Goal: Task Accomplishment & Management: Complete application form

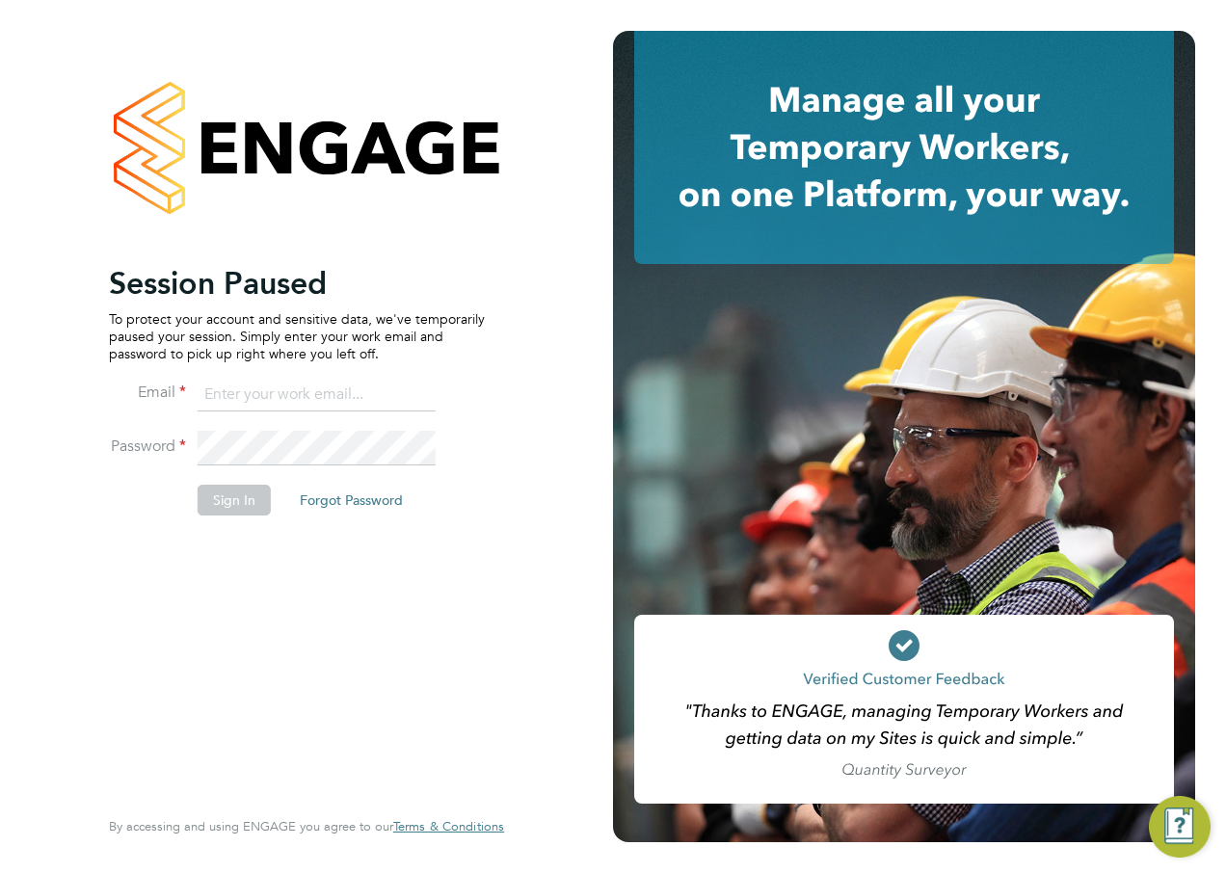
click at [320, 397] on input at bounding box center [317, 395] width 238 height 35
type input "alan.watts@hays.com"
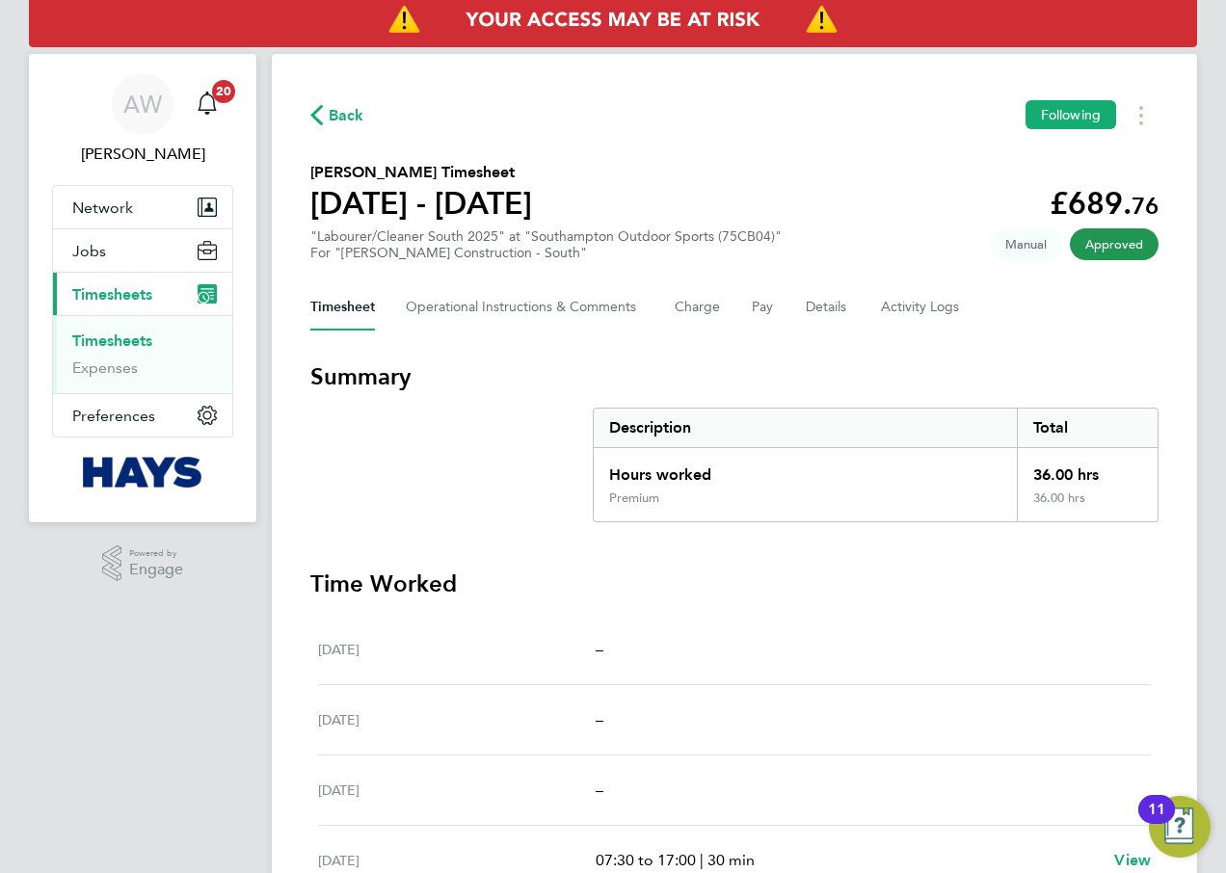
click at [108, 343] on link "Timesheets" at bounding box center [112, 340] width 80 height 18
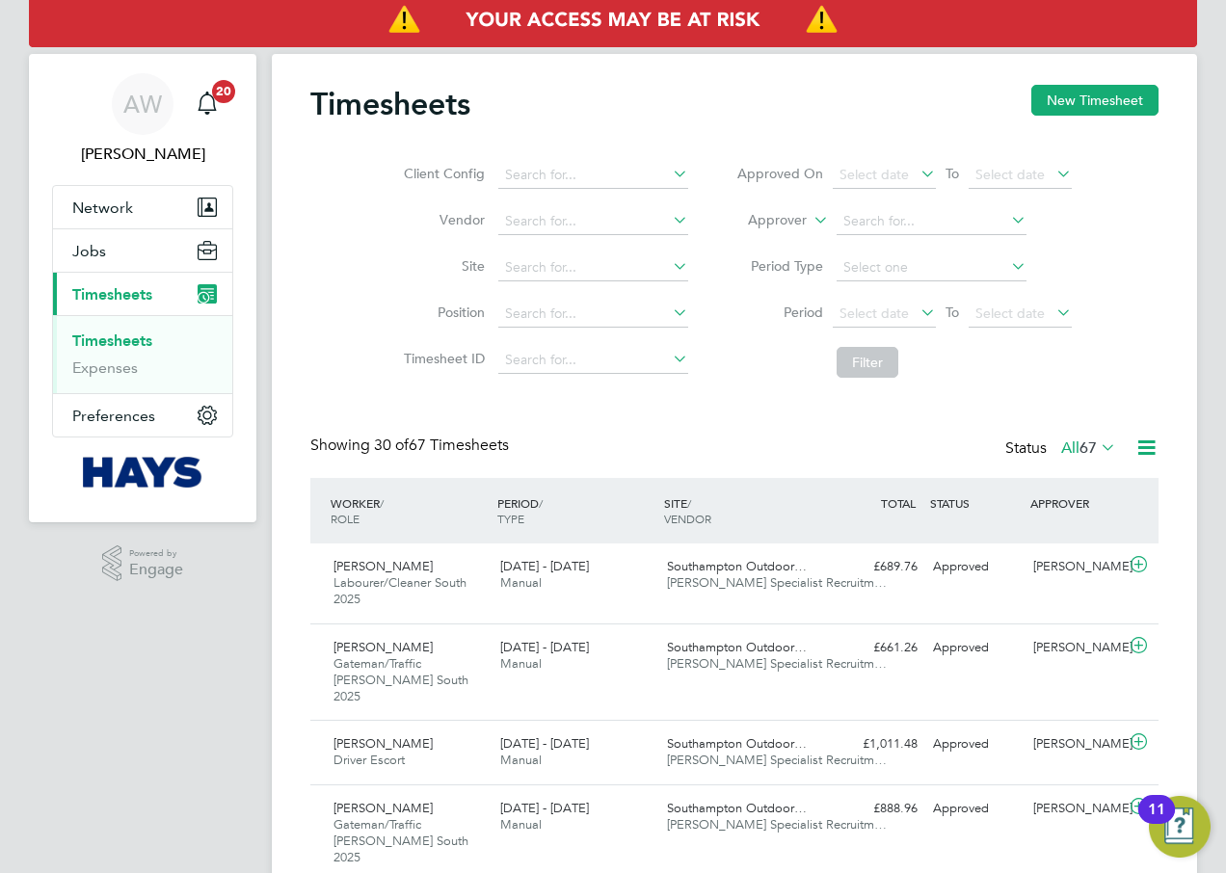
click at [1121, 221] on div "Client Config Vendor Site Position Timesheet ID Approved On Select date To Sele…" at bounding box center [734, 265] width 848 height 245
click at [540, 109] on div "Timesheets New Timesheet" at bounding box center [734, 114] width 848 height 58
click at [1105, 98] on button "New Timesheet" at bounding box center [1094, 100] width 127 height 31
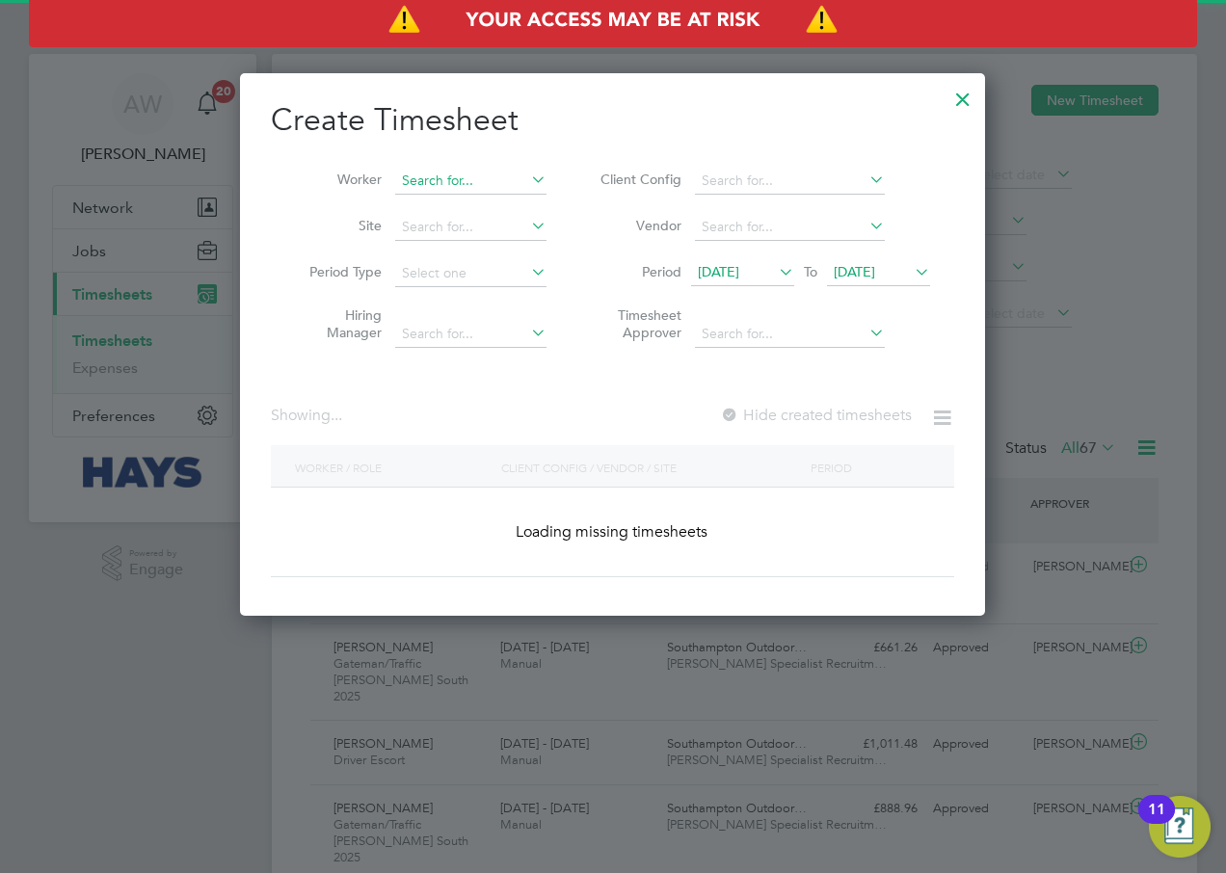
click at [445, 182] on input at bounding box center [470, 181] width 151 height 27
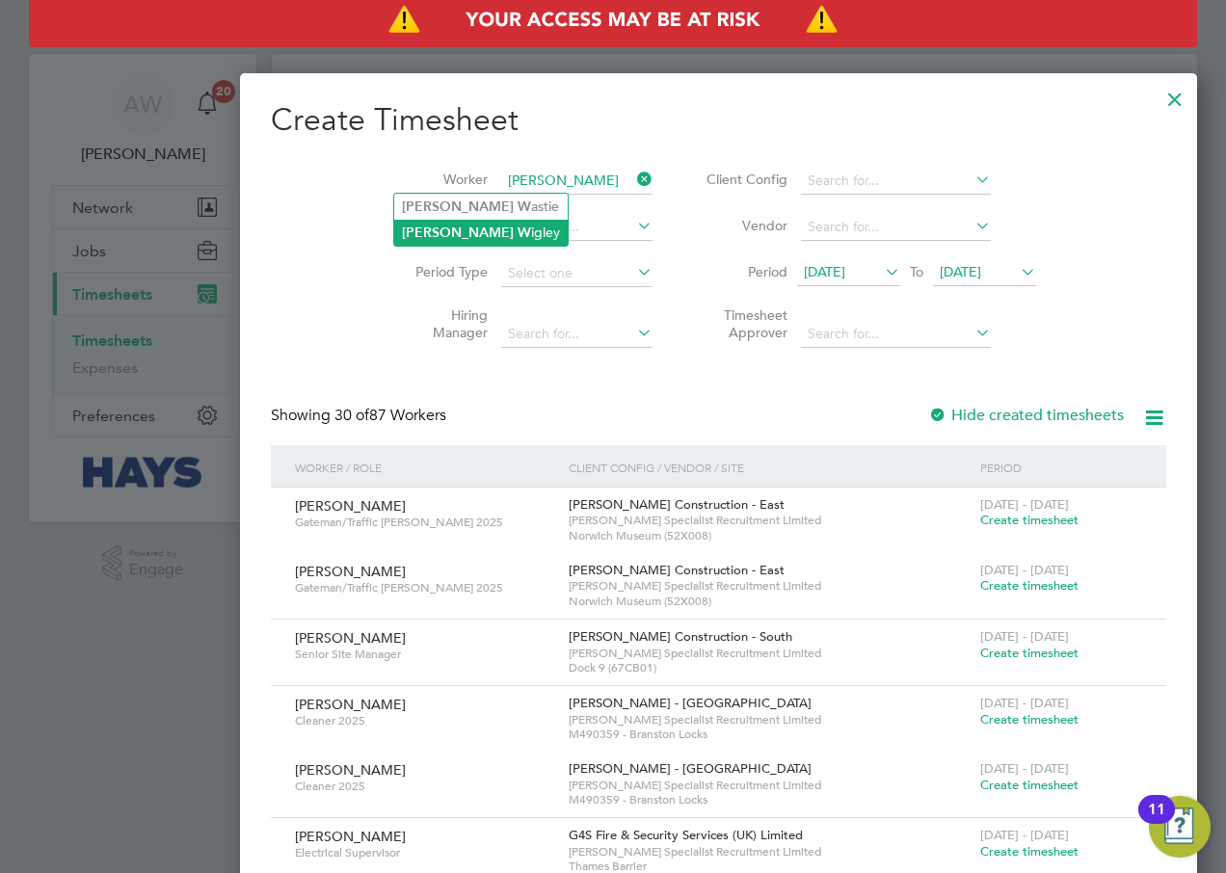
click at [458, 228] on li "[PERSON_NAME]" at bounding box center [480, 233] width 173 height 26
type input "[PERSON_NAME]"
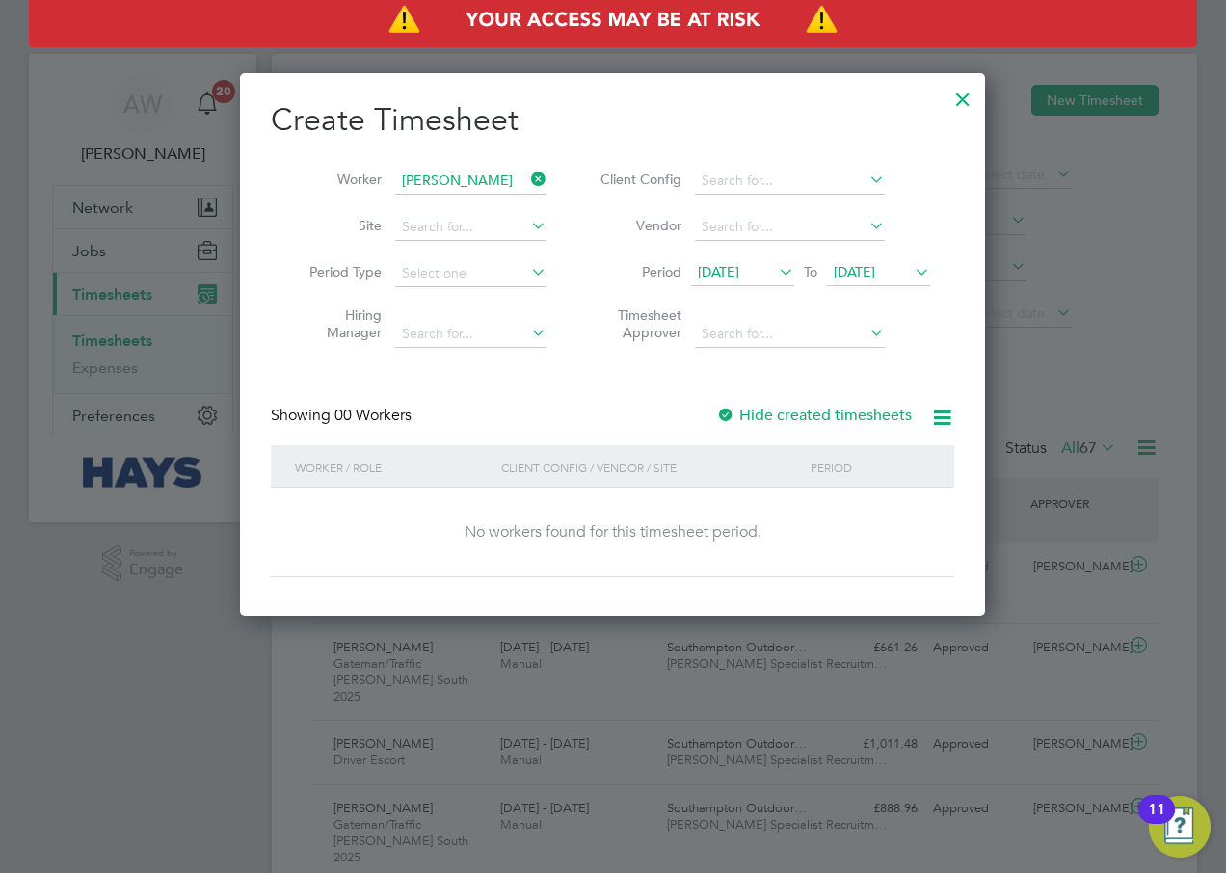
click at [727, 412] on div at bounding box center [725, 416] width 19 height 19
click at [875, 264] on span "[DATE]" at bounding box center [853, 271] width 41 height 17
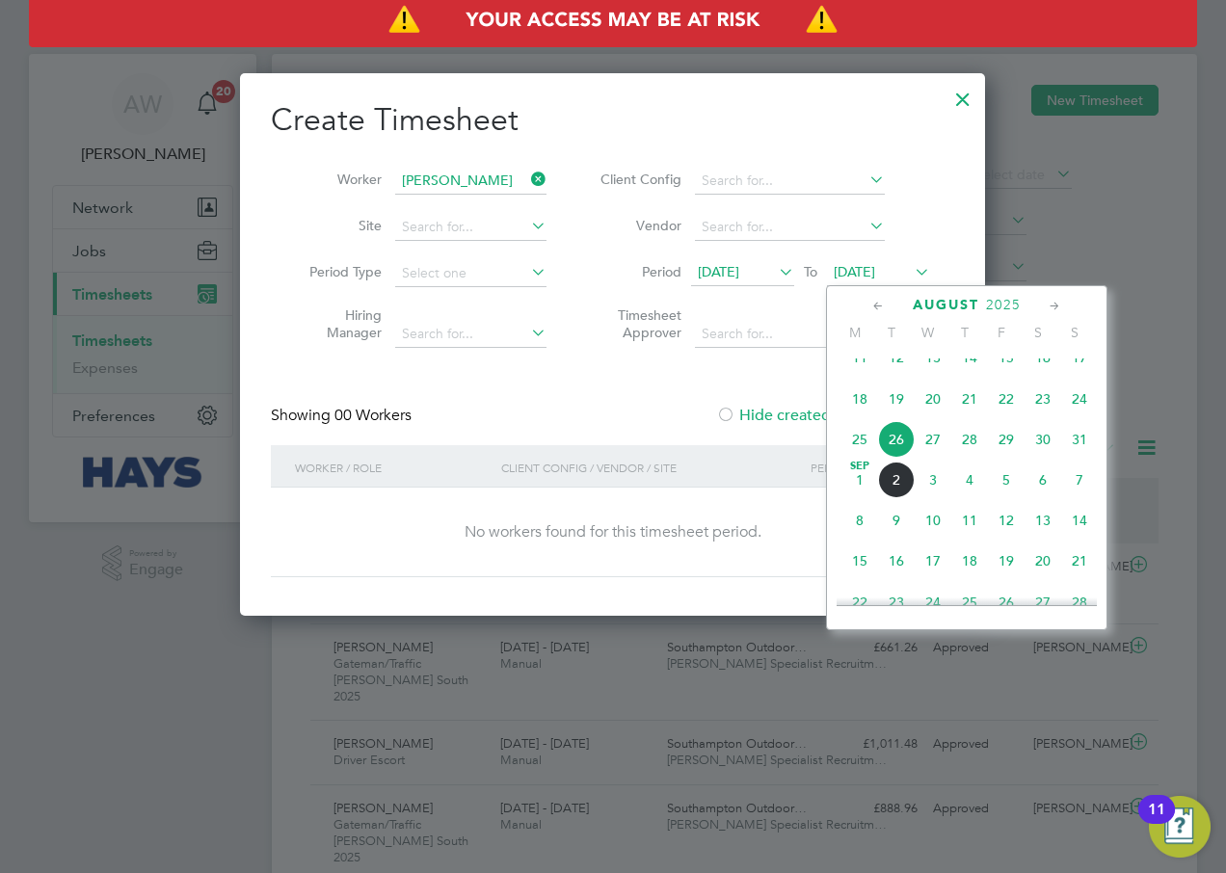
click at [990, 454] on span "29" at bounding box center [1006, 439] width 37 height 37
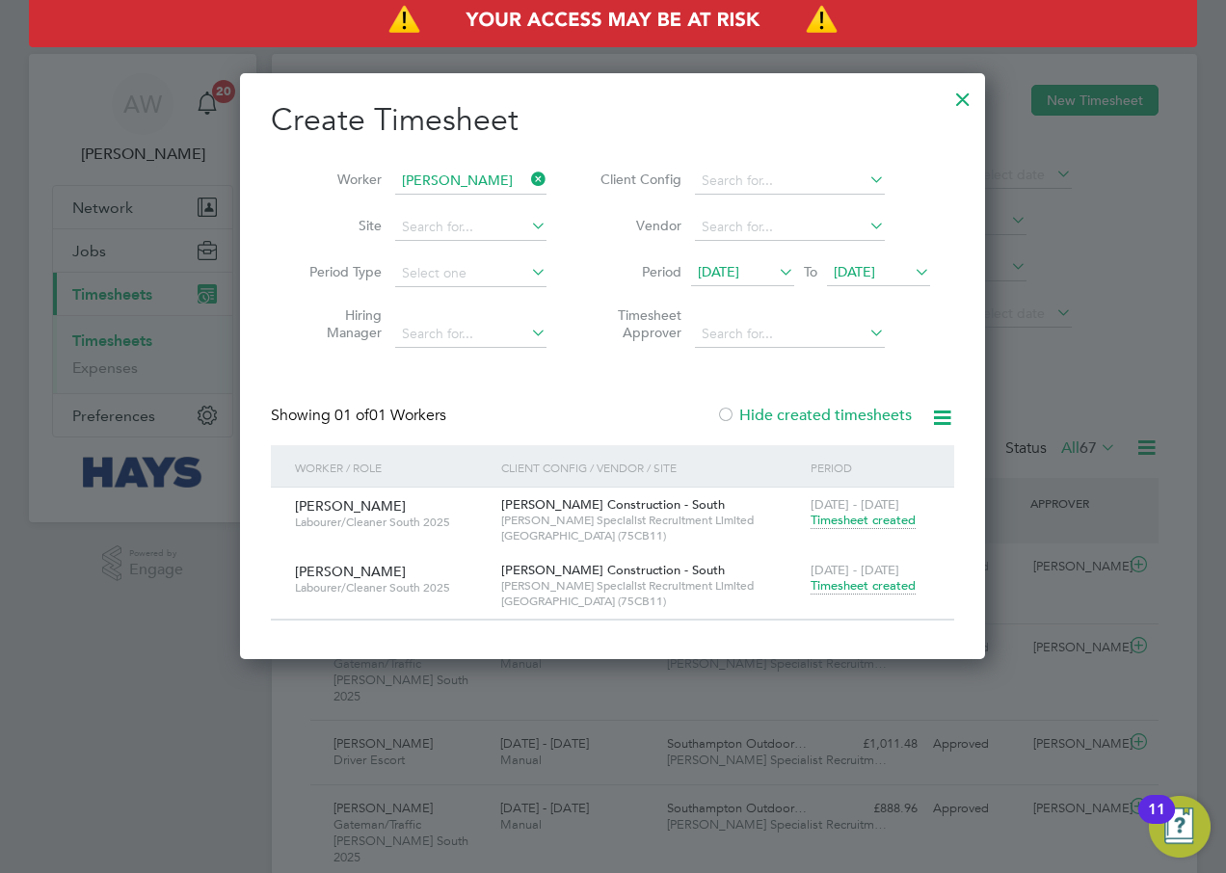
click at [839, 584] on span "Timesheet created" at bounding box center [862, 585] width 105 height 17
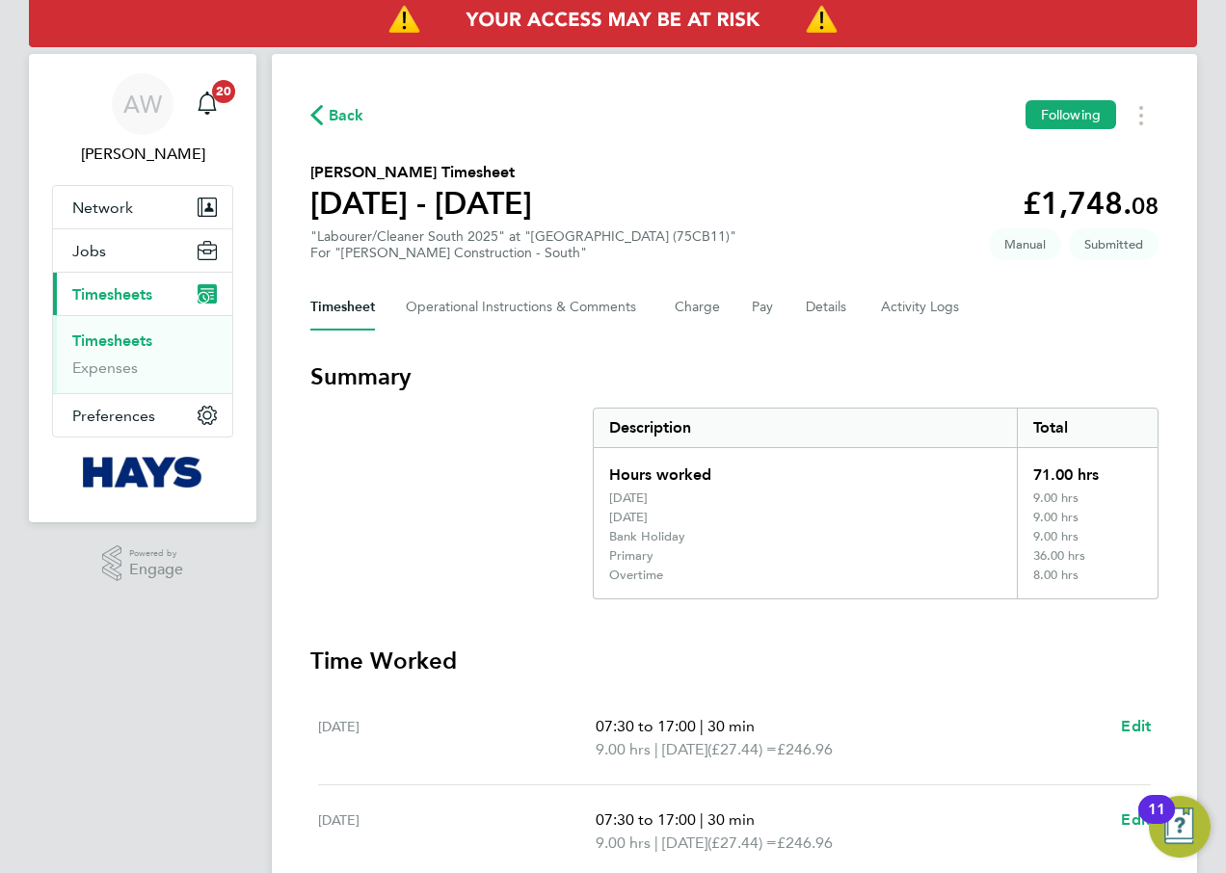
click at [770, 185] on section "[PERSON_NAME] Timesheet [DATE] - [DATE] £1,748. 08 "Labourer/Cleaner South 2025…" at bounding box center [734, 211] width 848 height 100
click at [609, 126] on div "Back Following" at bounding box center [734, 115] width 848 height 30
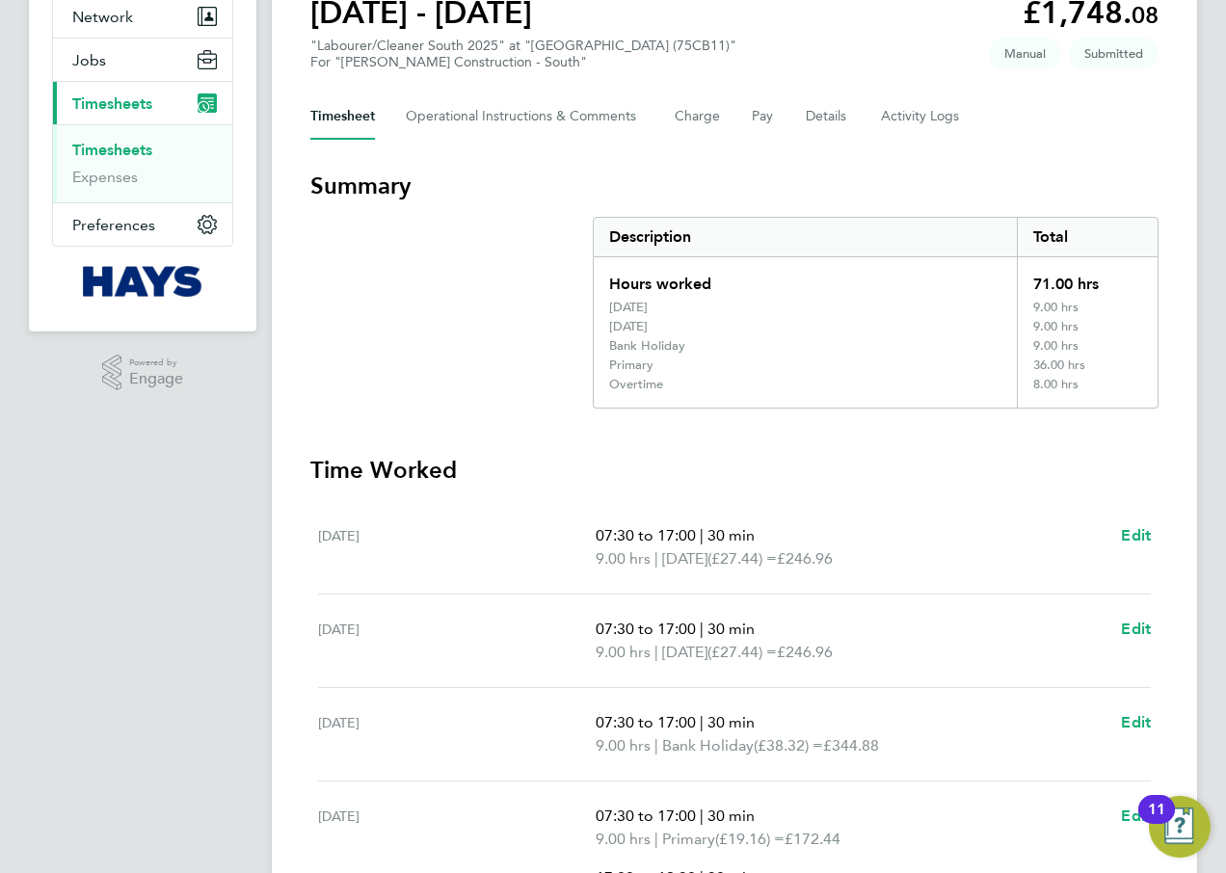
scroll to position [96, 0]
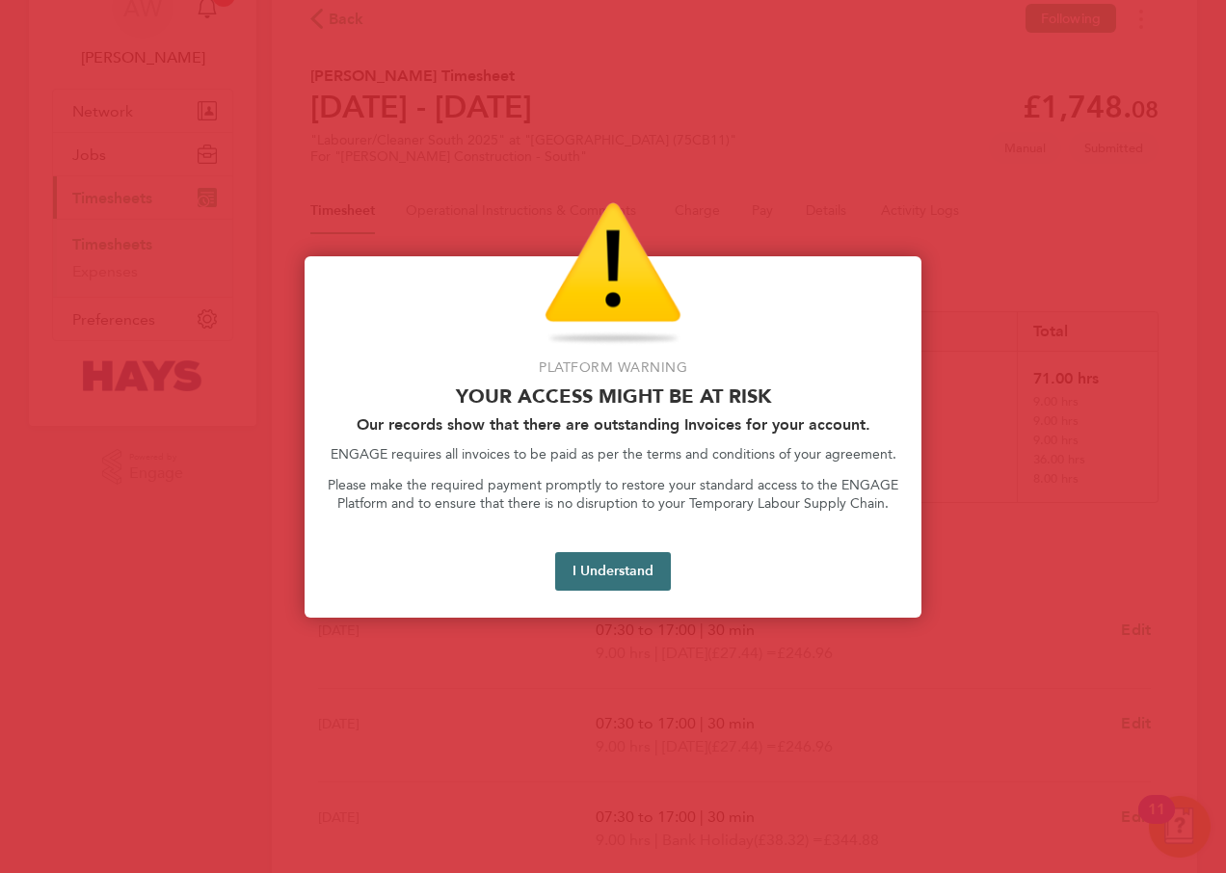
click at [627, 579] on button "I Understand" at bounding box center [613, 571] width 116 height 39
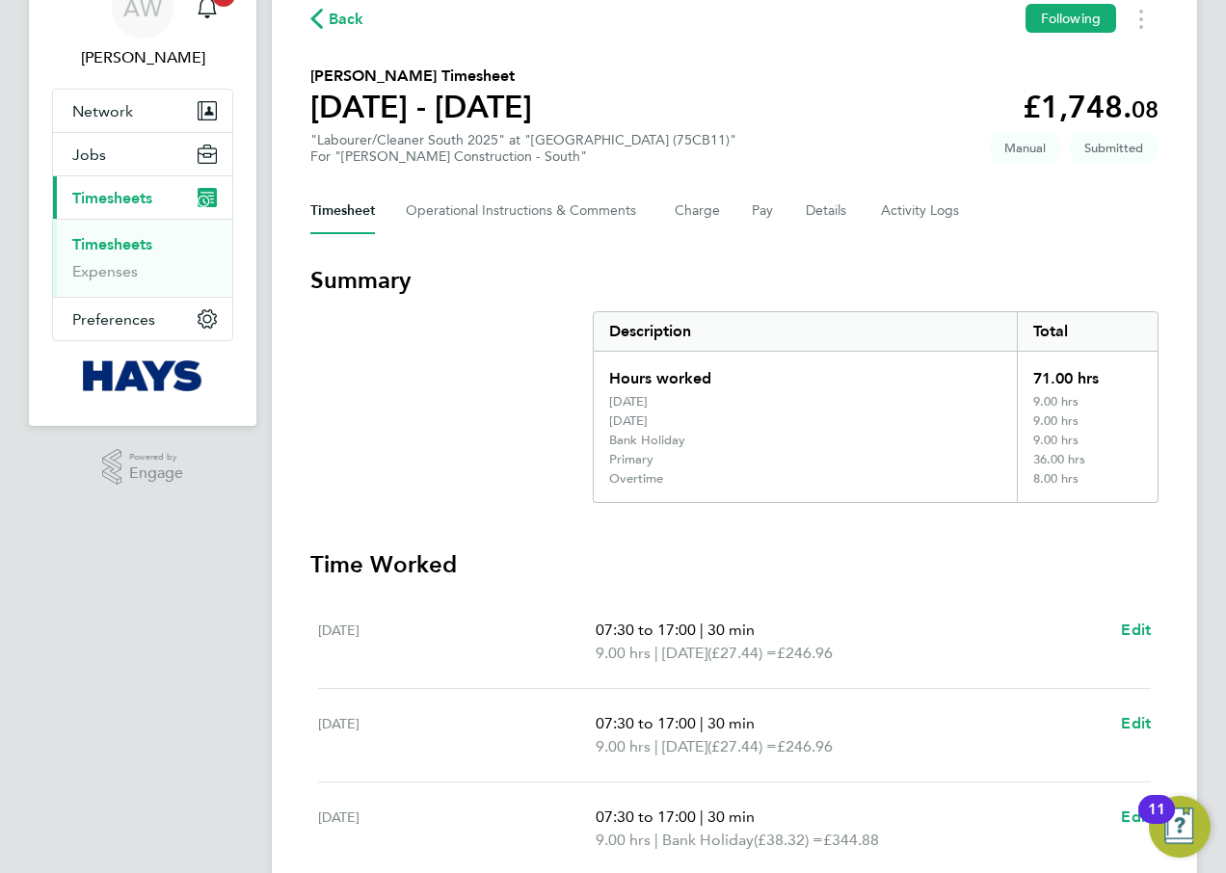
click at [136, 240] on link "Timesheets" at bounding box center [112, 244] width 80 height 18
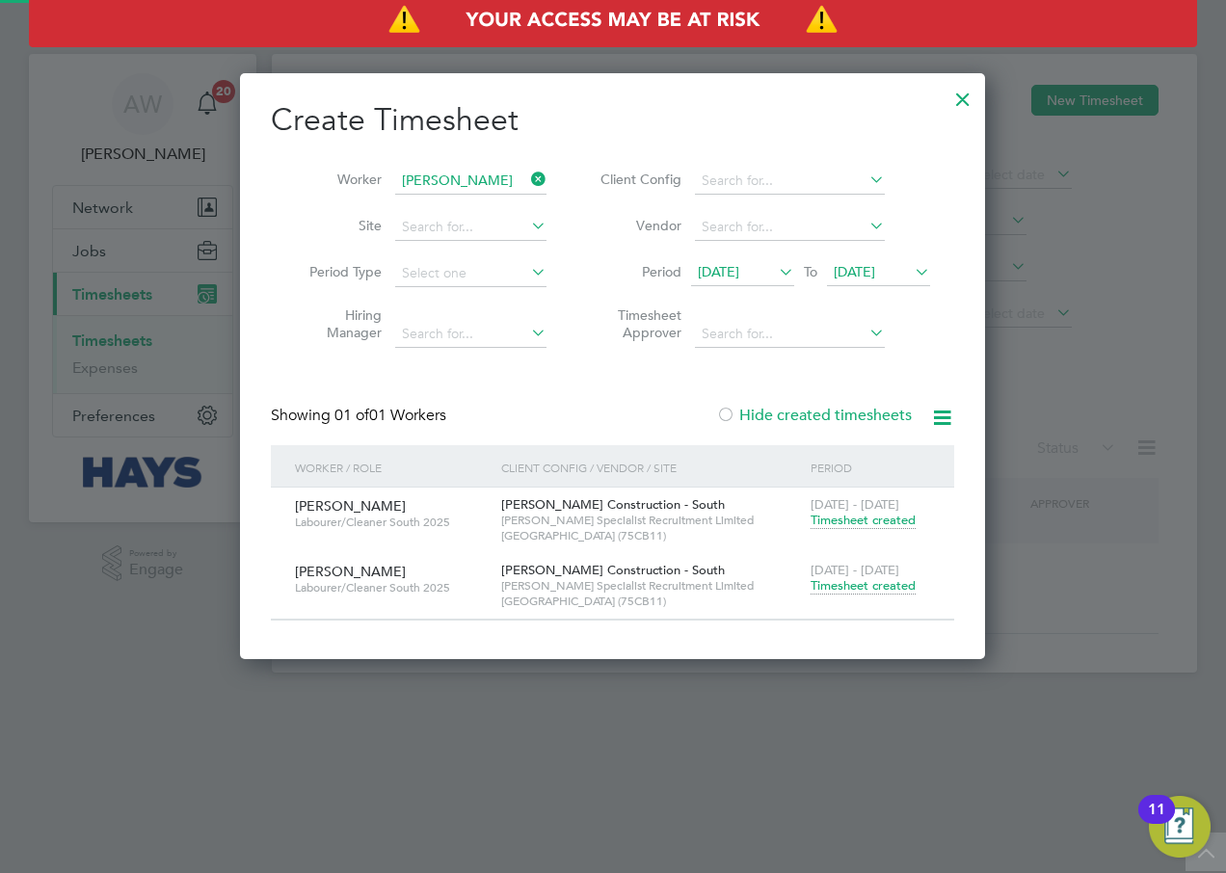
scroll to position [585, 746]
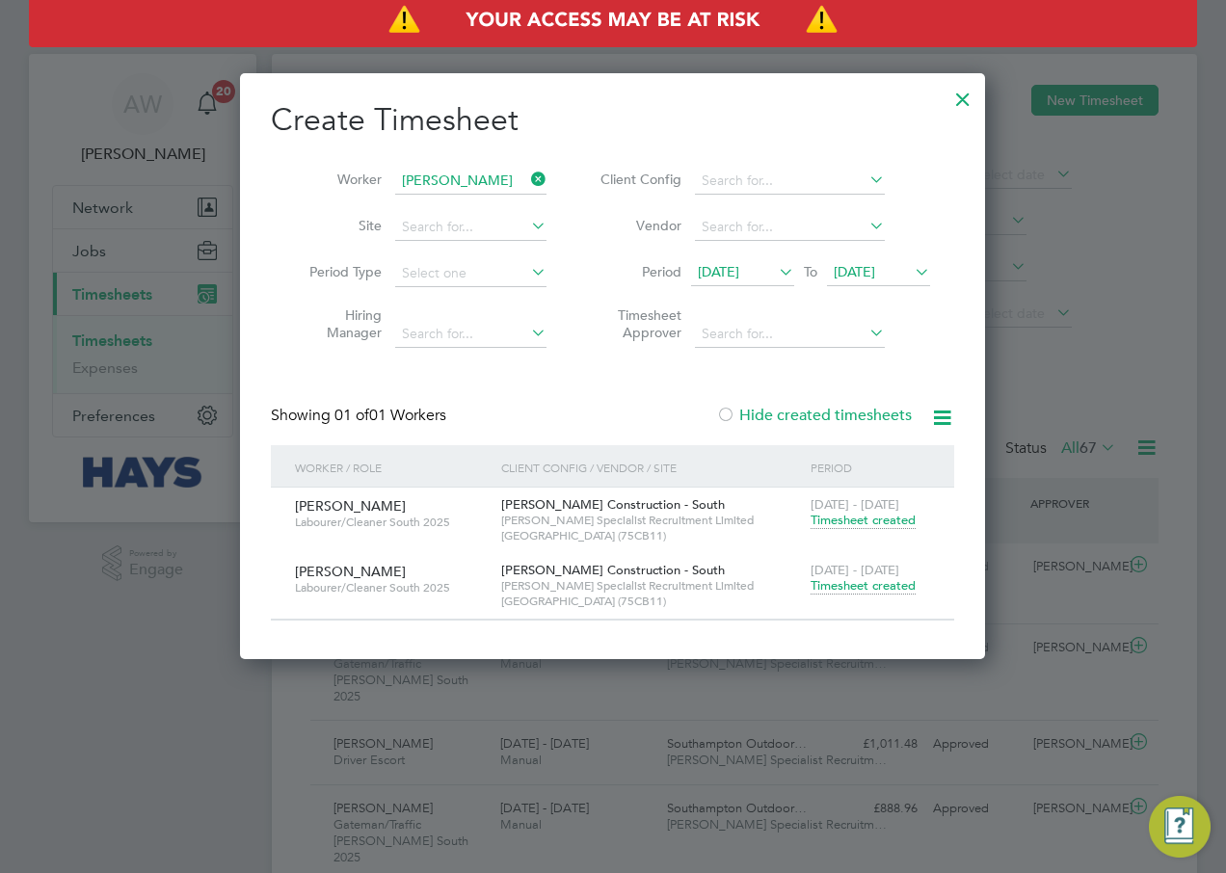
click at [861, 518] on span "Timesheet created" at bounding box center [862, 520] width 105 height 17
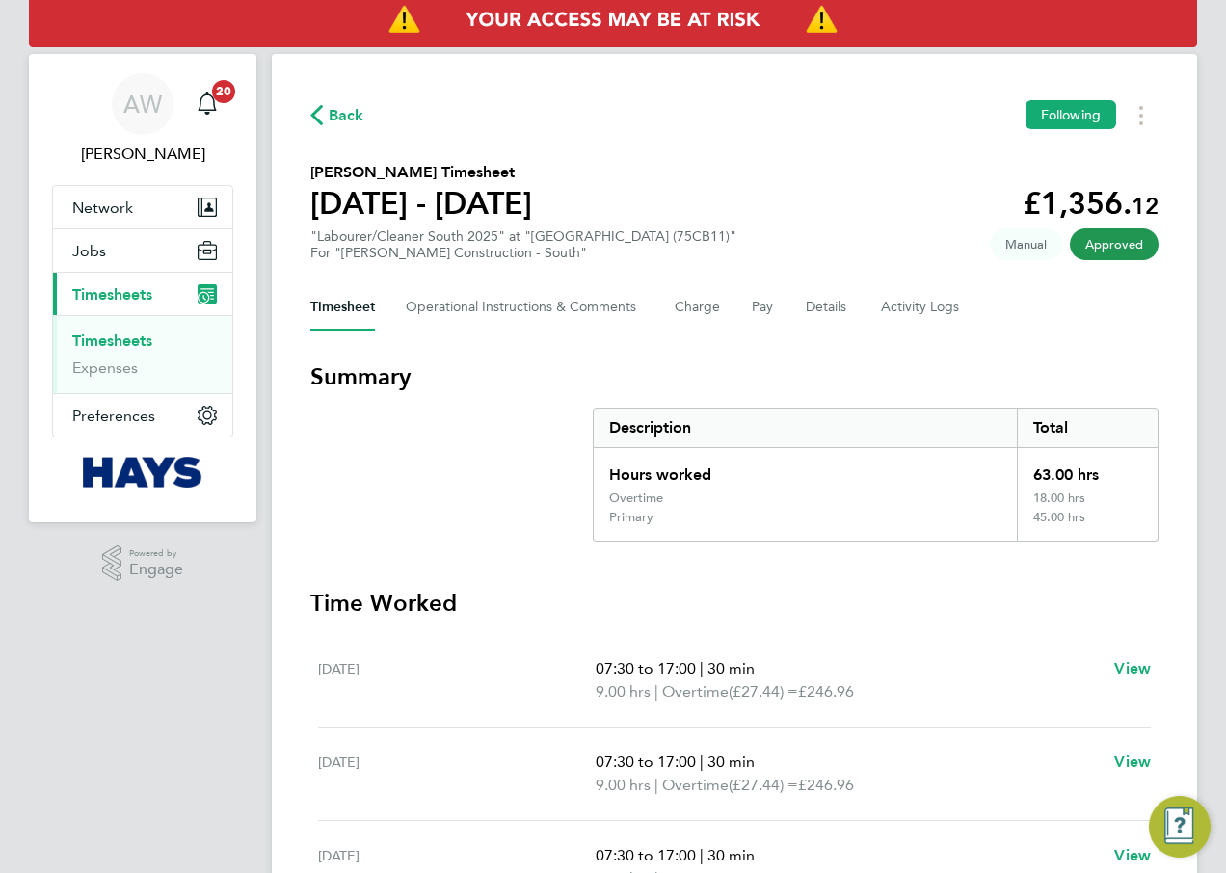
click at [936, 382] on h3 "Summary" at bounding box center [734, 376] width 848 height 31
click at [915, 314] on Logs-tab "Activity Logs" at bounding box center [921, 307] width 81 height 46
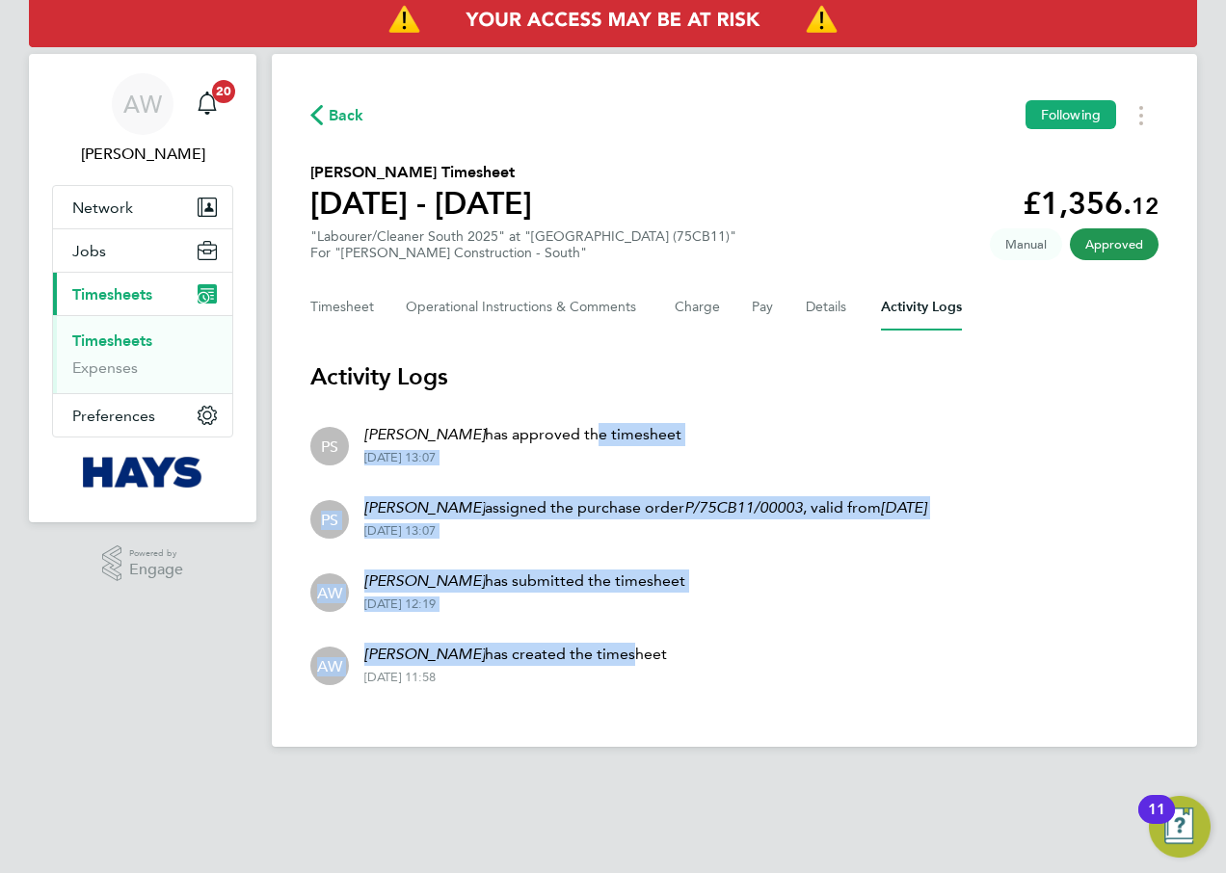
drag, startPoint x: 582, startPoint y: 639, endPoint x: 584, endPoint y: 442, distance: 196.6
click at [584, 442] on ul "PS [PERSON_NAME] has approved the timesheet [DATE] 13:07 PS [PERSON_NAME] assig…" at bounding box center [734, 554] width 848 height 293
drag, startPoint x: 584, startPoint y: 442, endPoint x: 771, endPoint y: 577, distance: 230.5
click at [771, 577] on li "AW [PERSON_NAME] has submitted the timesheet [DATE] 12:19" at bounding box center [734, 590] width 848 height 73
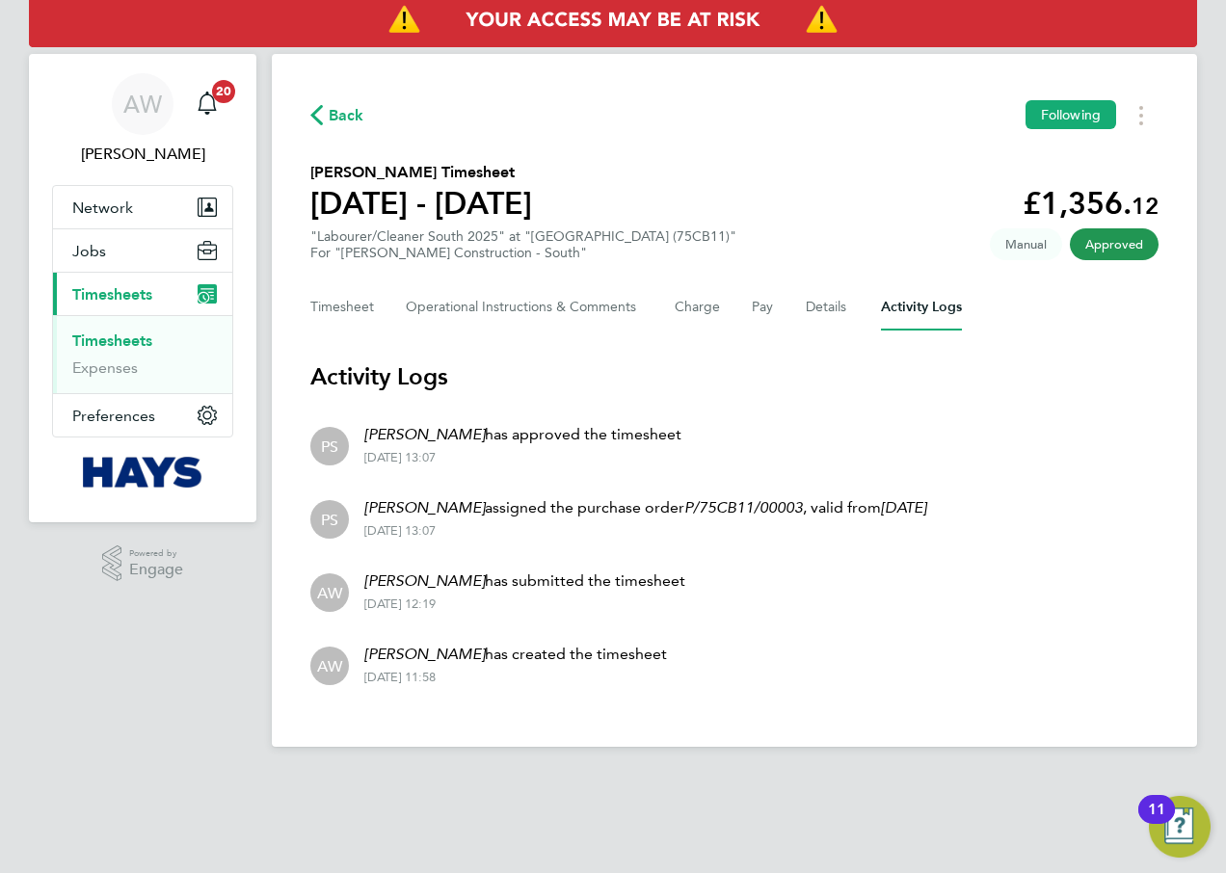
click at [652, 447] on div "[PERSON_NAME] has approved the timesheet [DATE] 13:07" at bounding box center [515, 444] width 332 height 42
drag, startPoint x: 662, startPoint y: 438, endPoint x: 634, endPoint y: 443, distance: 28.4
click at [634, 443] on p "[PERSON_NAME] has approved the timesheet" at bounding box center [522, 434] width 317 height 23
drag, startPoint x: 634, startPoint y: 443, endPoint x: 686, endPoint y: 443, distance: 52.0
click at [686, 441] on li "PS [PERSON_NAME] has approved the timesheet [DATE] 13:07" at bounding box center [734, 444] width 848 height 73
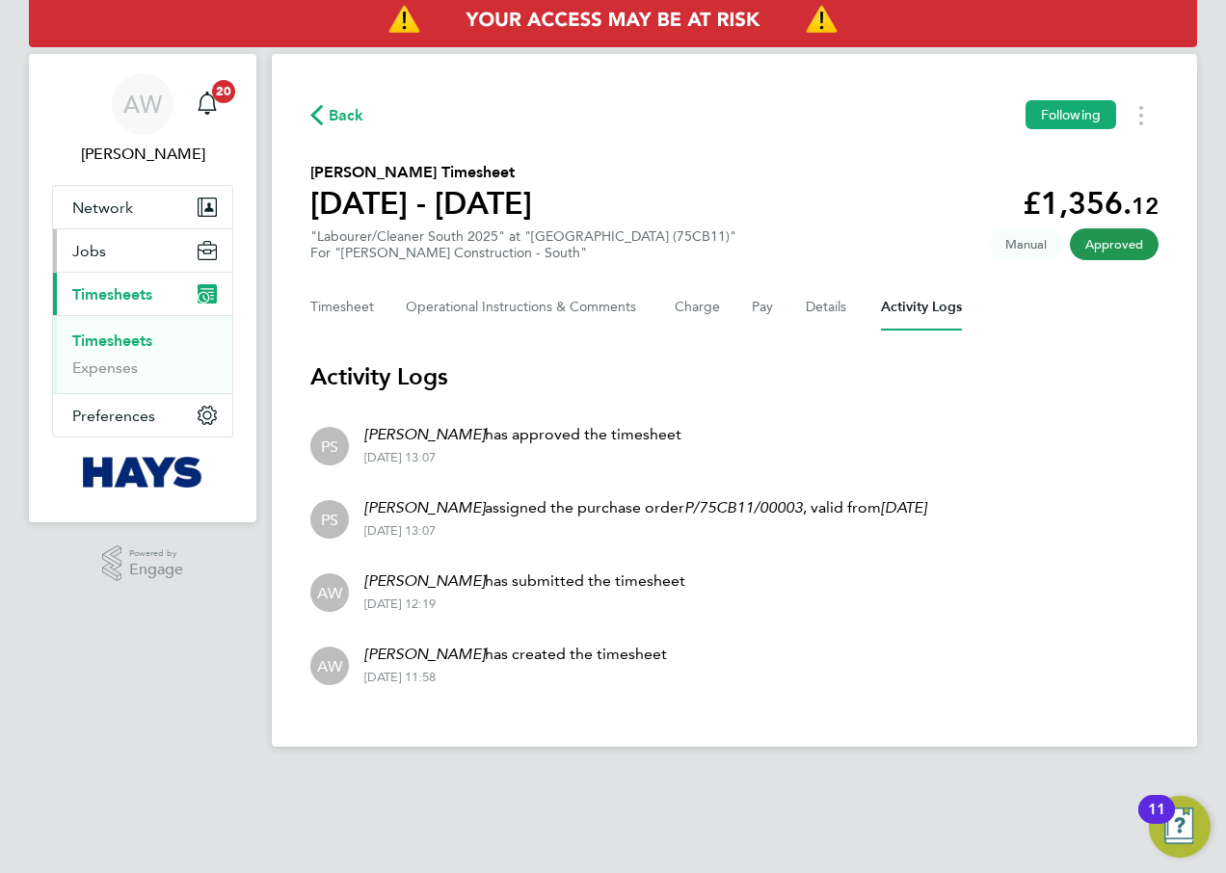
click at [94, 251] on span "Jobs" at bounding box center [89, 251] width 34 height 18
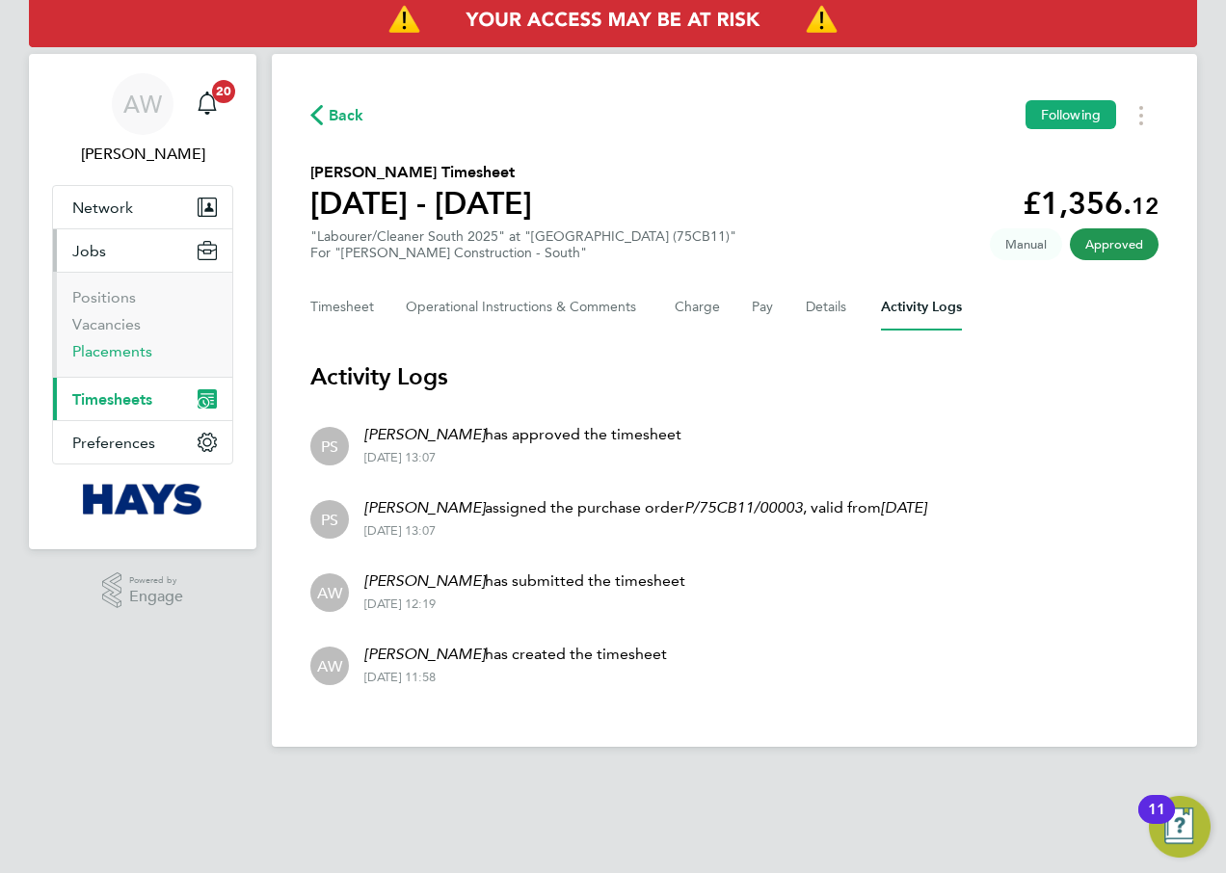
click at [122, 344] on link "Placements" at bounding box center [112, 351] width 80 height 18
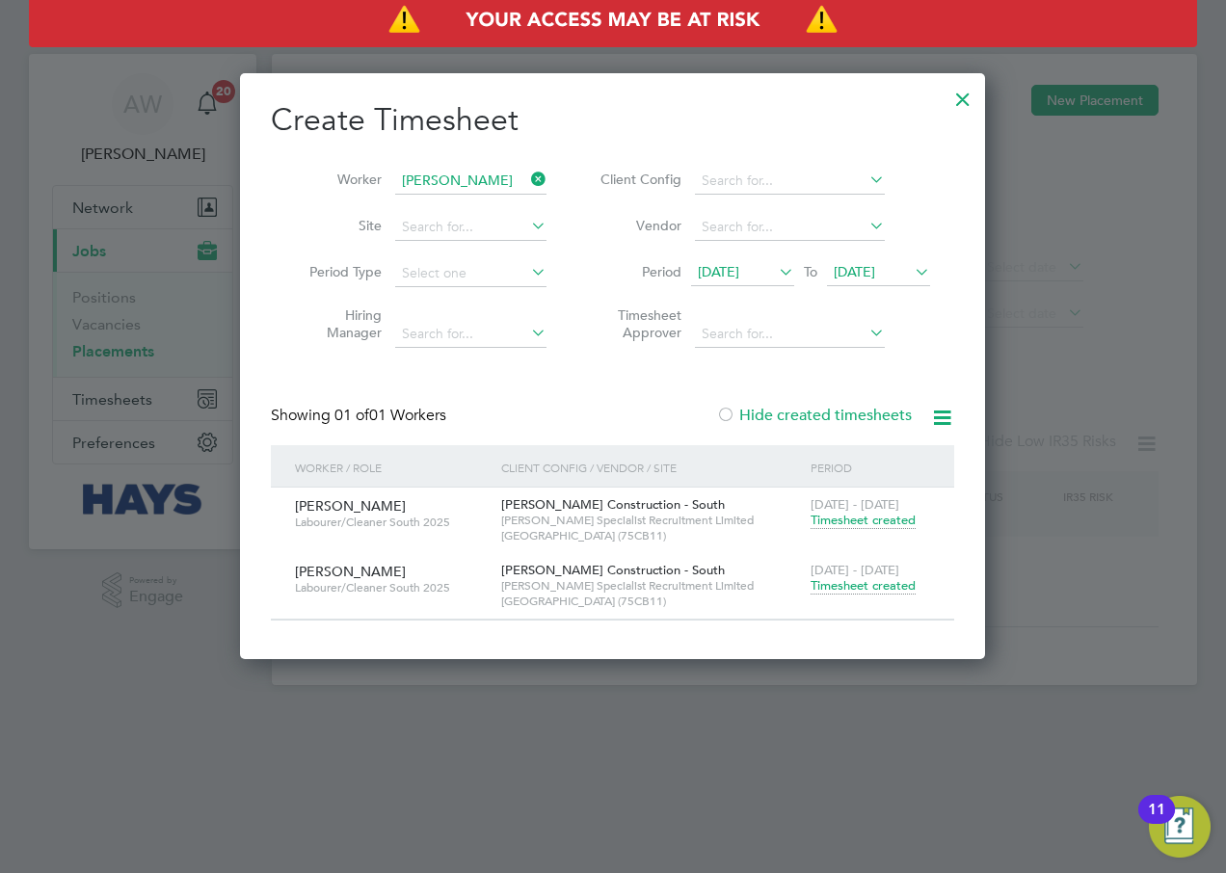
click at [976, 97] on div at bounding box center [962, 94] width 35 height 35
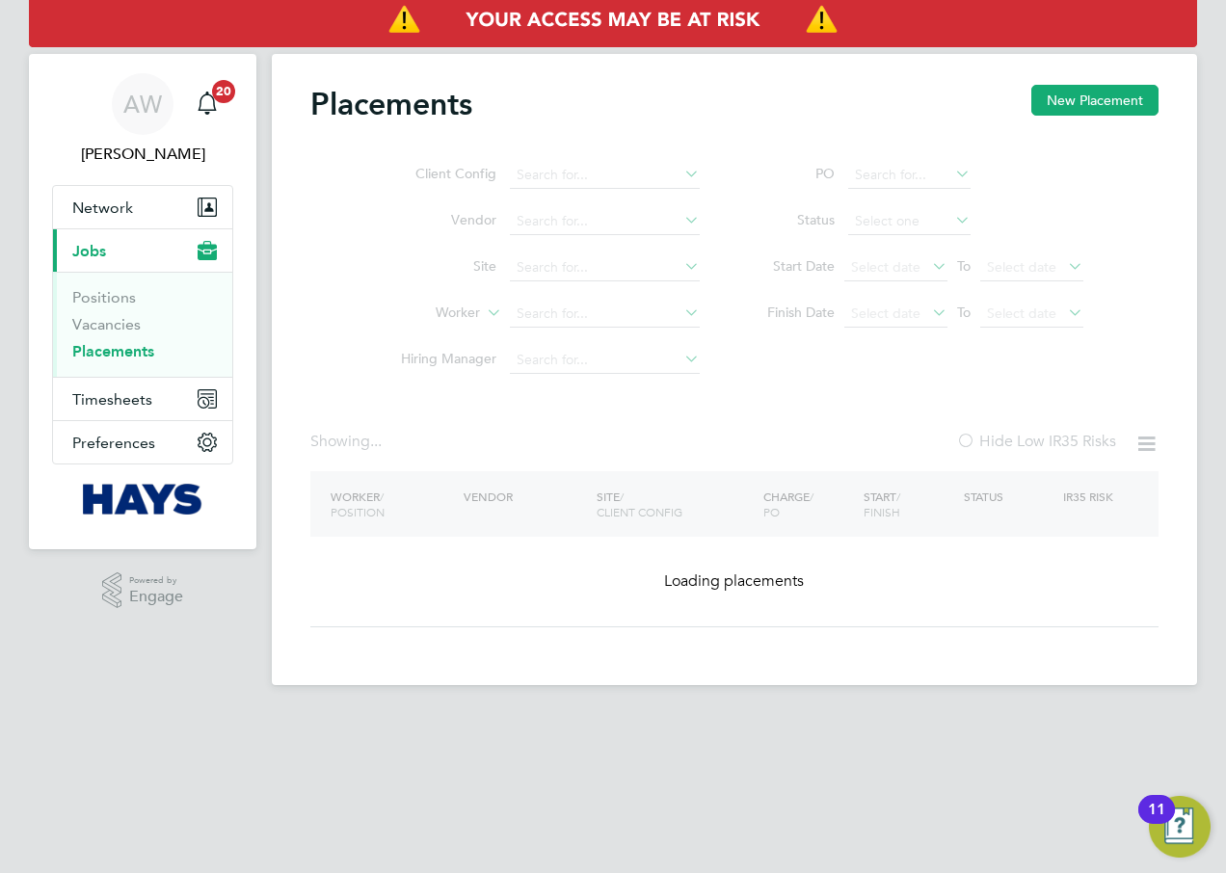
click at [544, 313] on ul "Client Config Vendor Site Worker Hiring Manager" at bounding box center [542, 267] width 362 height 231
click at [568, 310] on input at bounding box center [605, 314] width 190 height 27
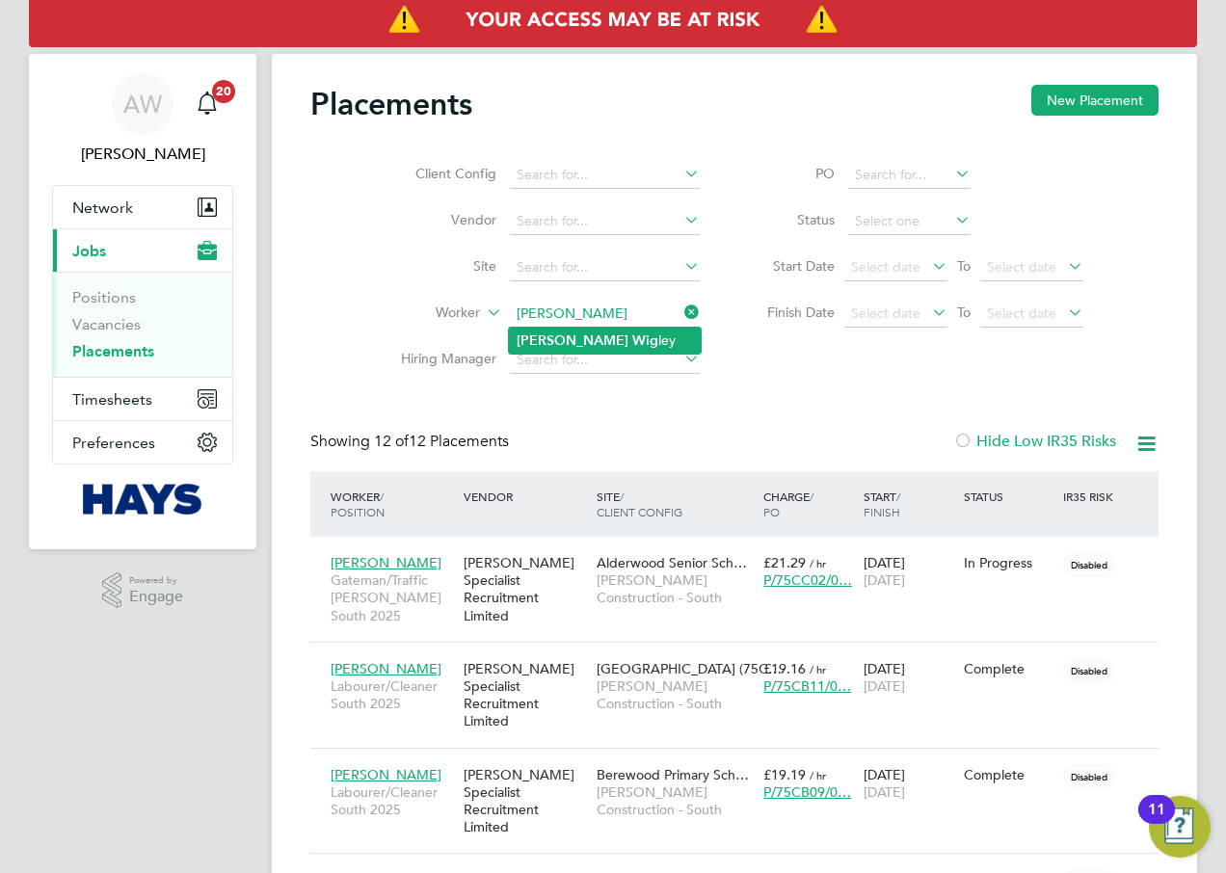
click at [601, 334] on li "[PERSON_NAME] Wig [PERSON_NAME]" at bounding box center [605, 341] width 192 height 26
type input "[PERSON_NAME]"
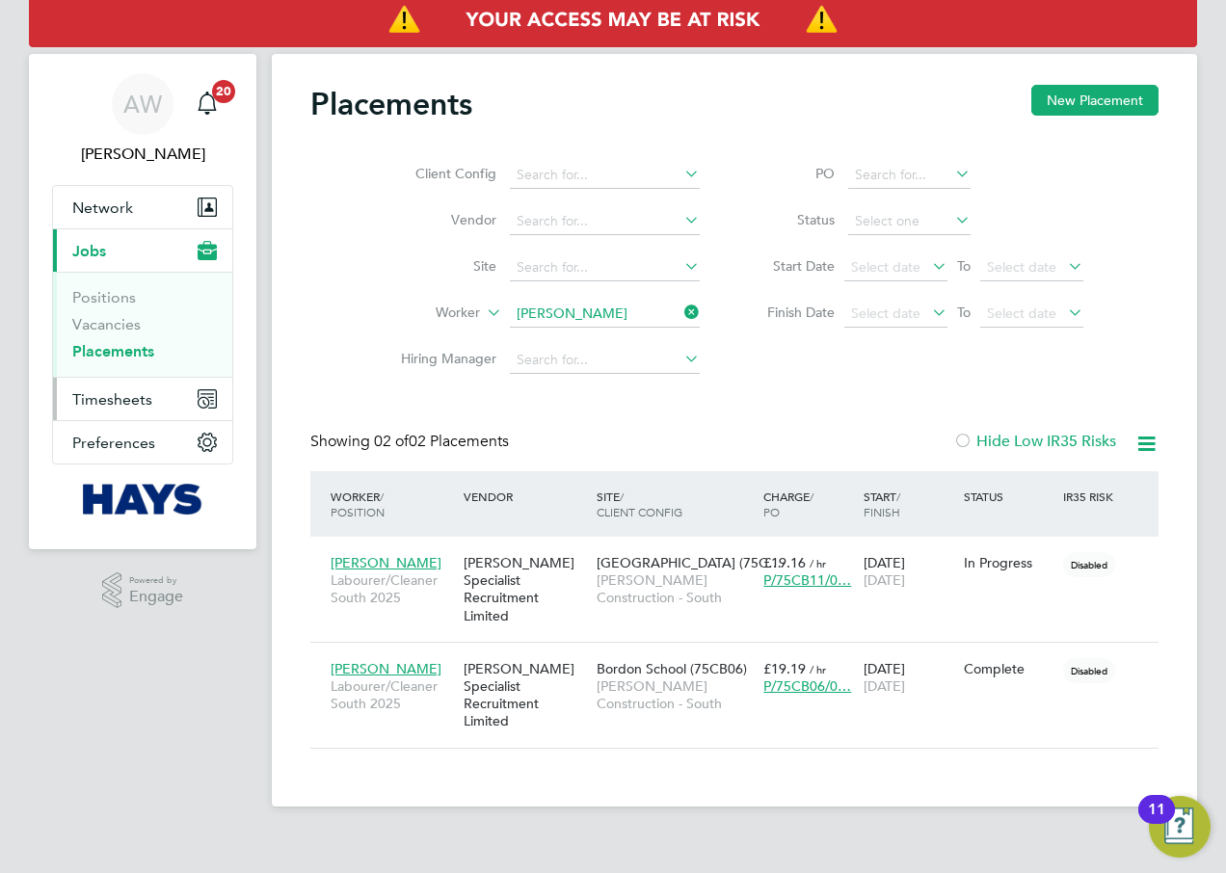
click at [142, 391] on span "Timesheets" at bounding box center [112, 399] width 80 height 18
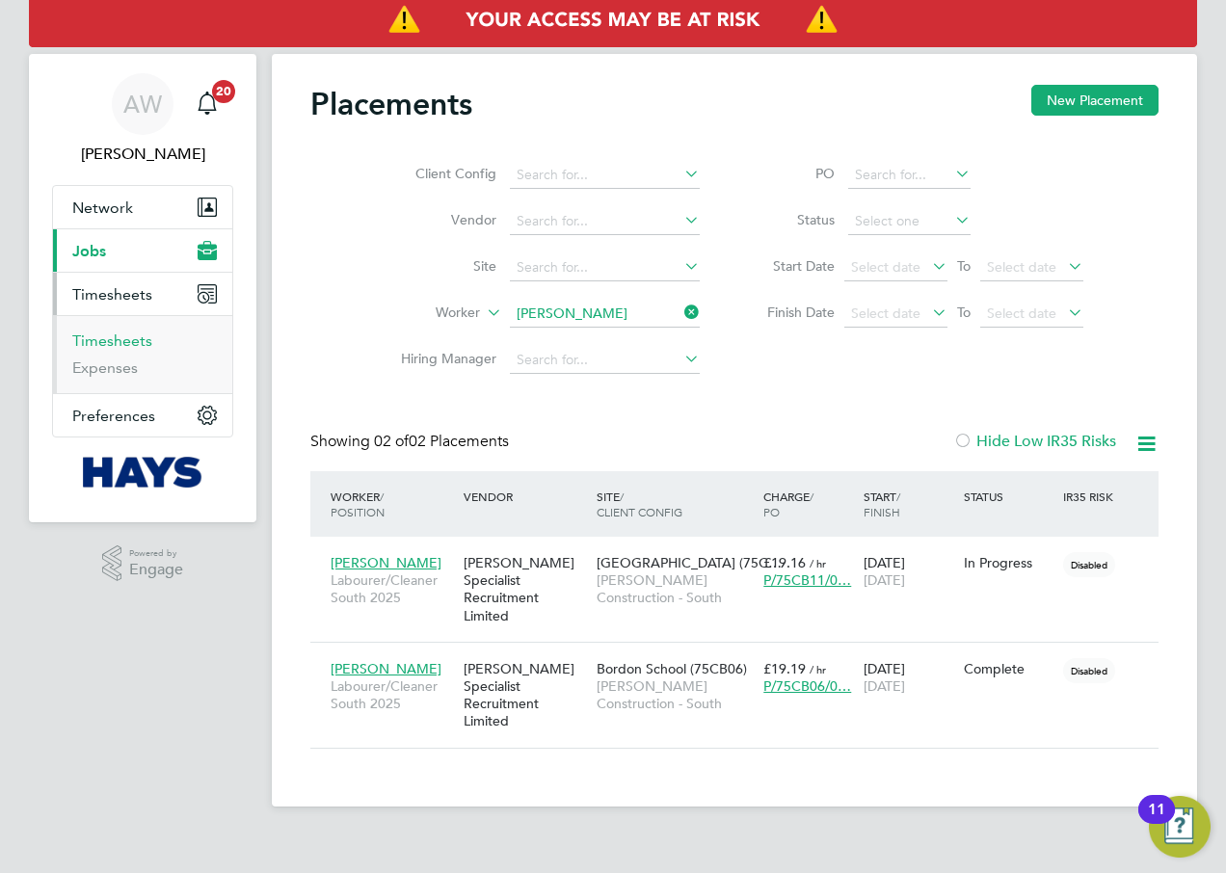
click at [111, 342] on link "Timesheets" at bounding box center [112, 340] width 80 height 18
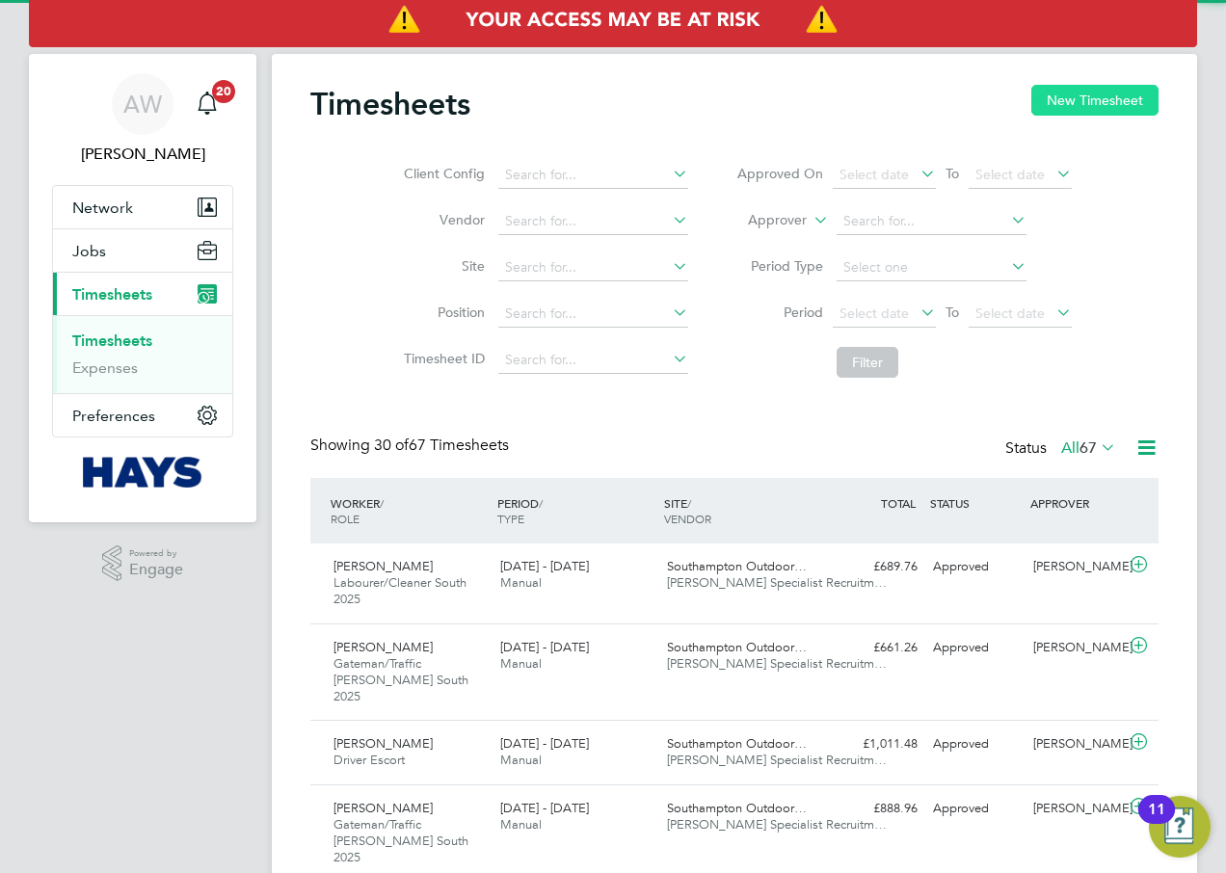
click at [1098, 105] on button "New Timesheet" at bounding box center [1094, 100] width 127 height 31
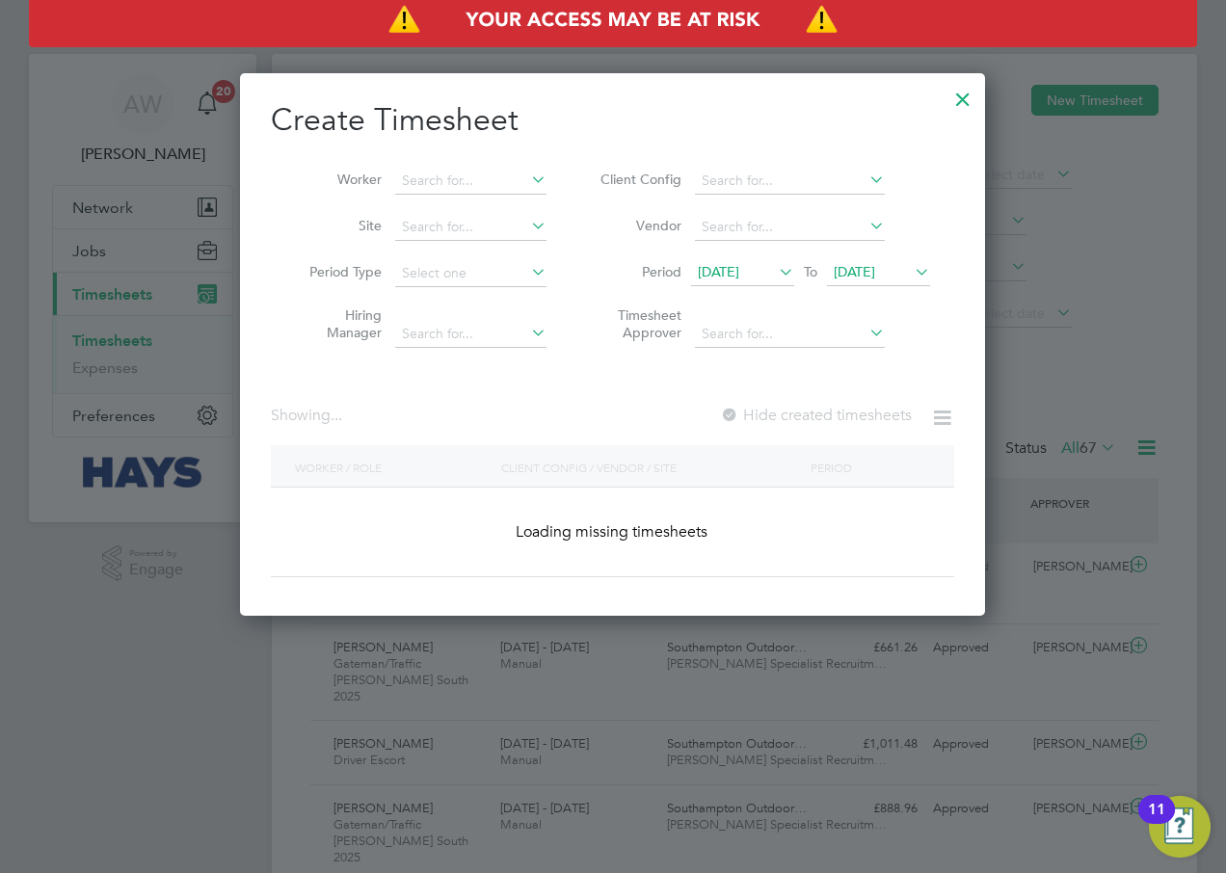
scroll to position [49, 168]
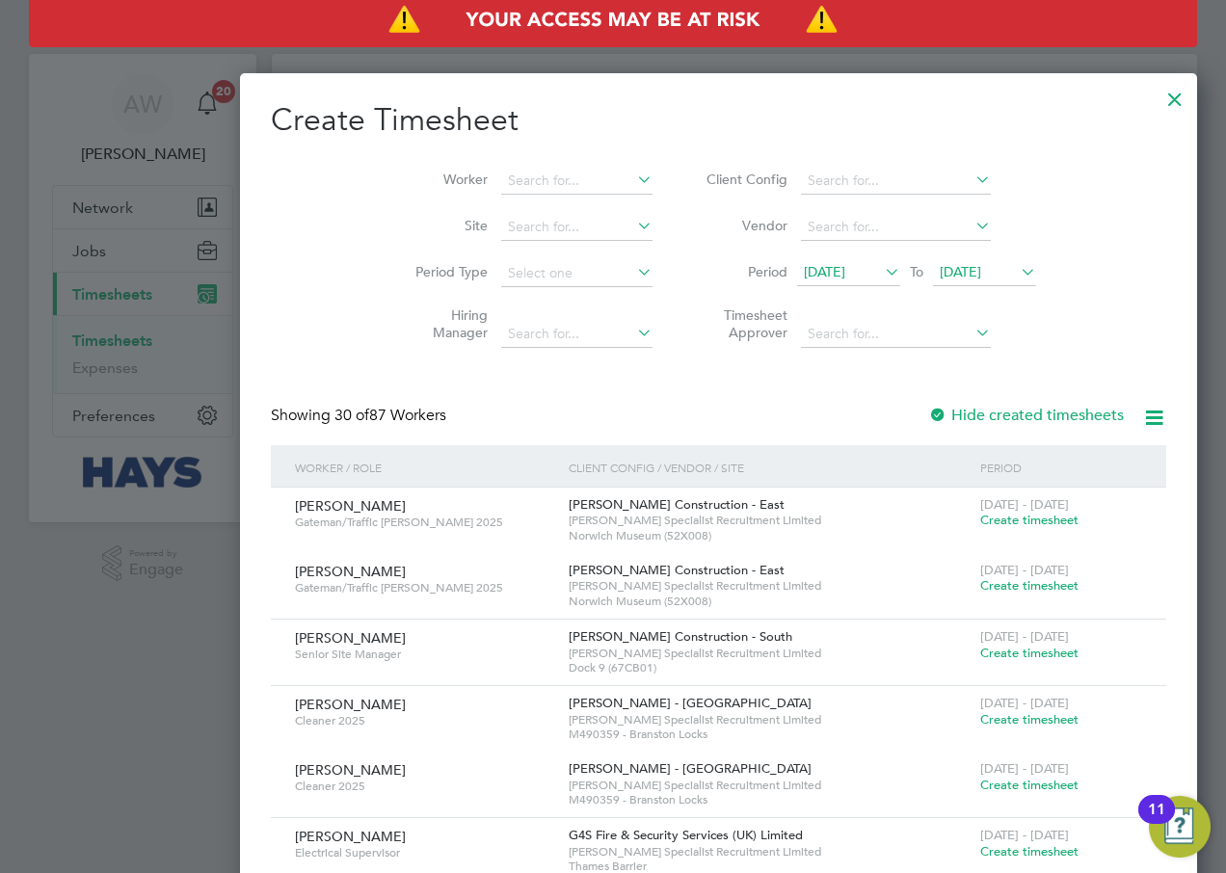
click at [928, 408] on div at bounding box center [937, 416] width 19 height 19
click at [501, 172] on input at bounding box center [576, 181] width 151 height 27
click at [509, 234] on li "[PERSON_NAME]" at bounding box center [480, 233] width 173 height 26
type input "[PERSON_NAME]"
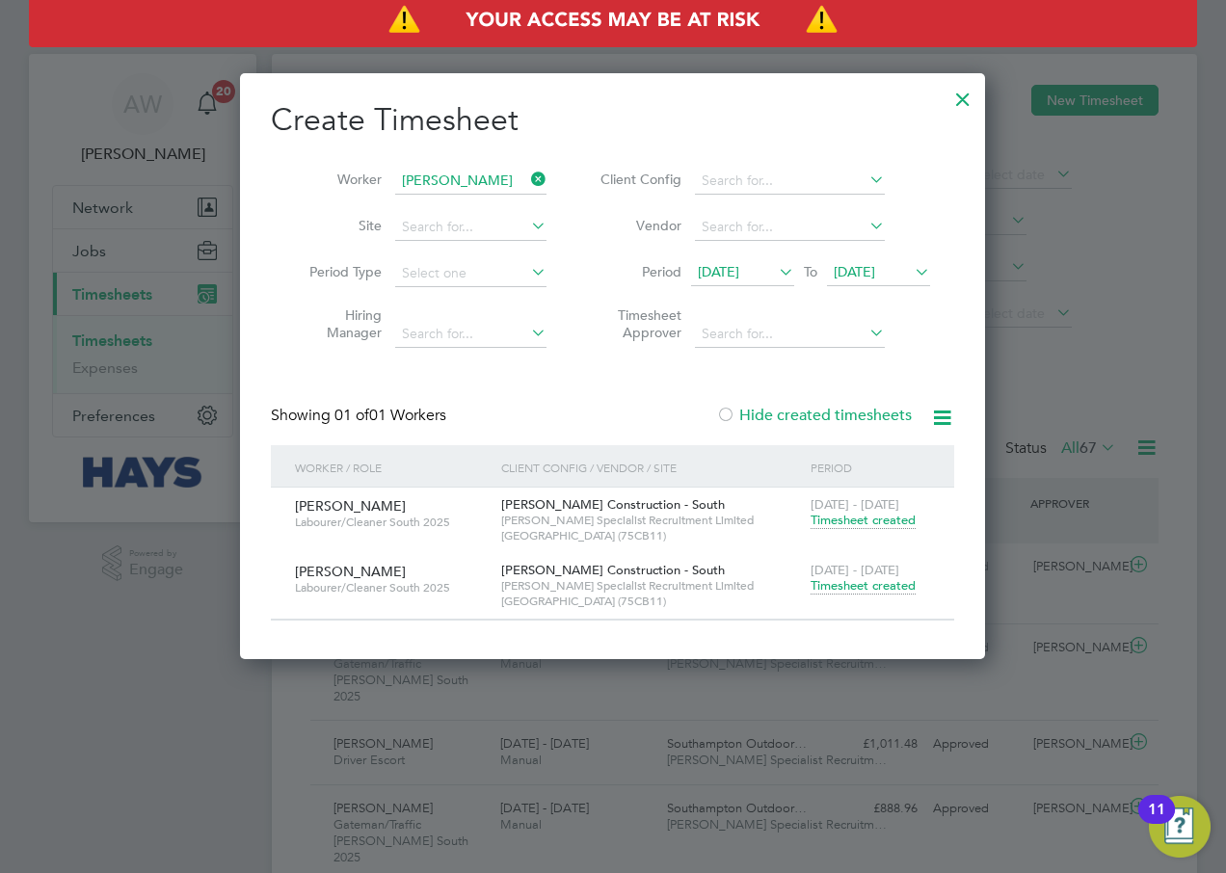
click at [861, 591] on span "Timesheet created" at bounding box center [862, 585] width 105 height 17
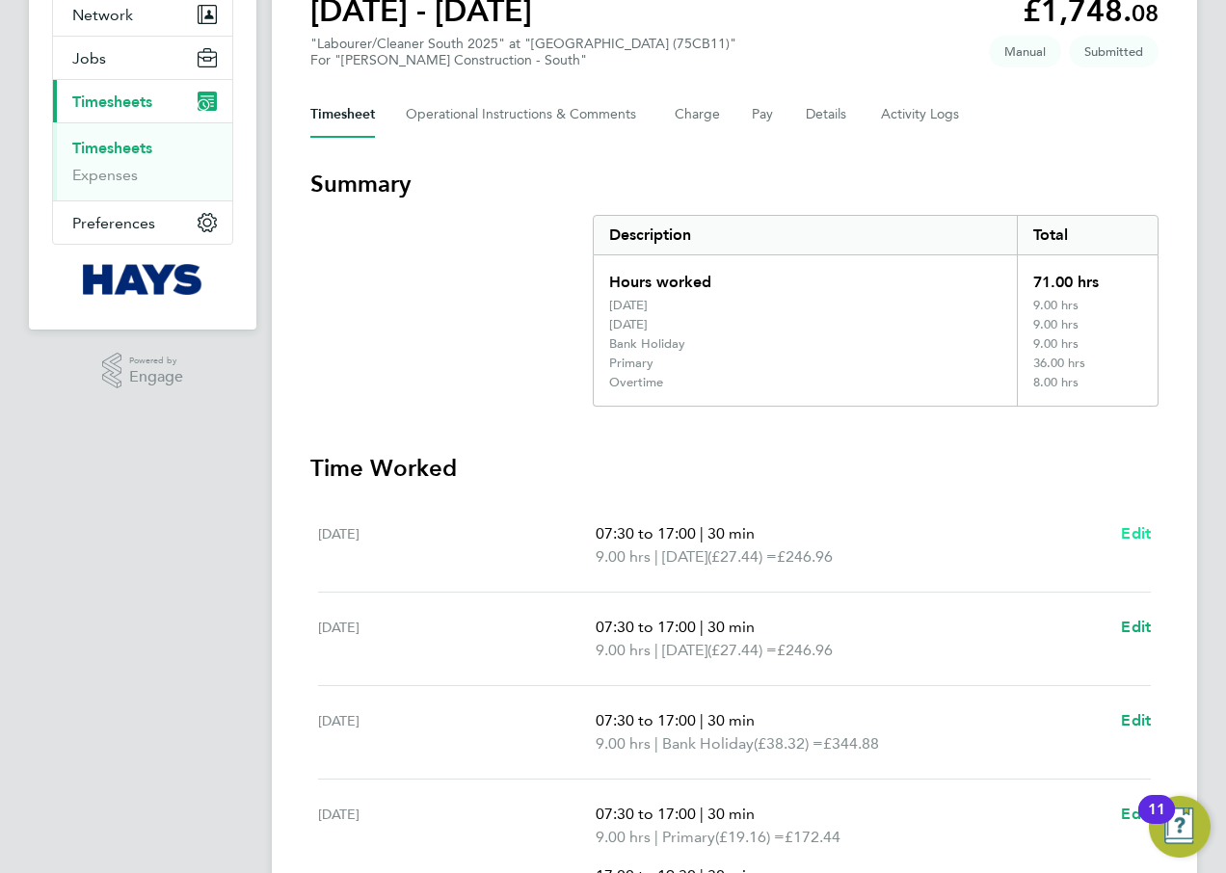
click at [1123, 537] on span "Edit" at bounding box center [1136, 533] width 30 height 18
select select "30"
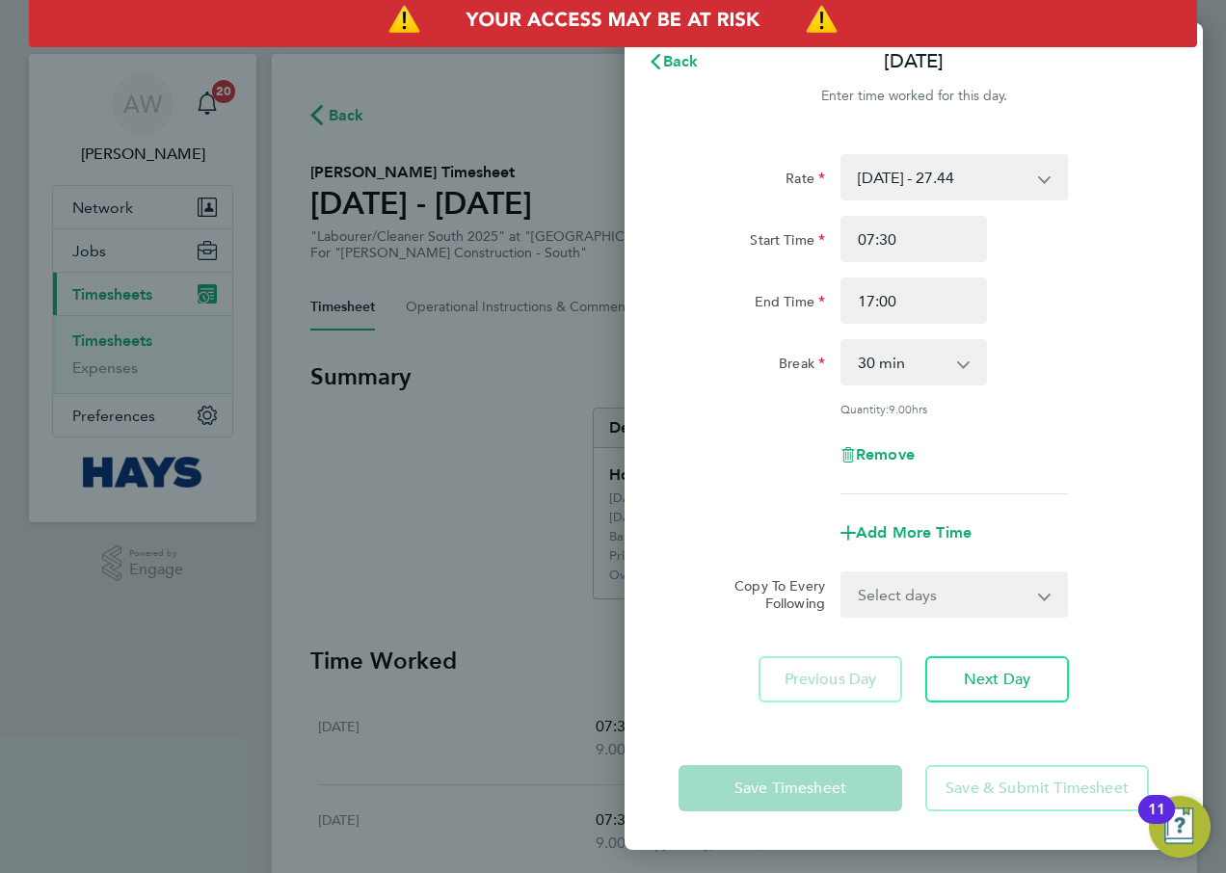
click at [901, 204] on div "Rate [DATE] - 27.44 Overtime - 27.44 [DATE] - 27.44 Bank Holiday - 38.32 Basic …" at bounding box center [913, 324] width 470 height 340
click at [898, 194] on select "[DATE] - 27.44 Overtime - 27.44 [DATE] - 27.44 Bank Holiday - 38.32 Basic - 19.…" at bounding box center [942, 177] width 200 height 42
click at [725, 201] on div "Rate [DATE] - 27.44 Overtime - 27.44 [DATE] - 27.44 Bank Holiday - 38.32 Basic …" at bounding box center [913, 324] width 470 height 340
click at [675, 66] on span "Back" at bounding box center [681, 61] width 36 height 18
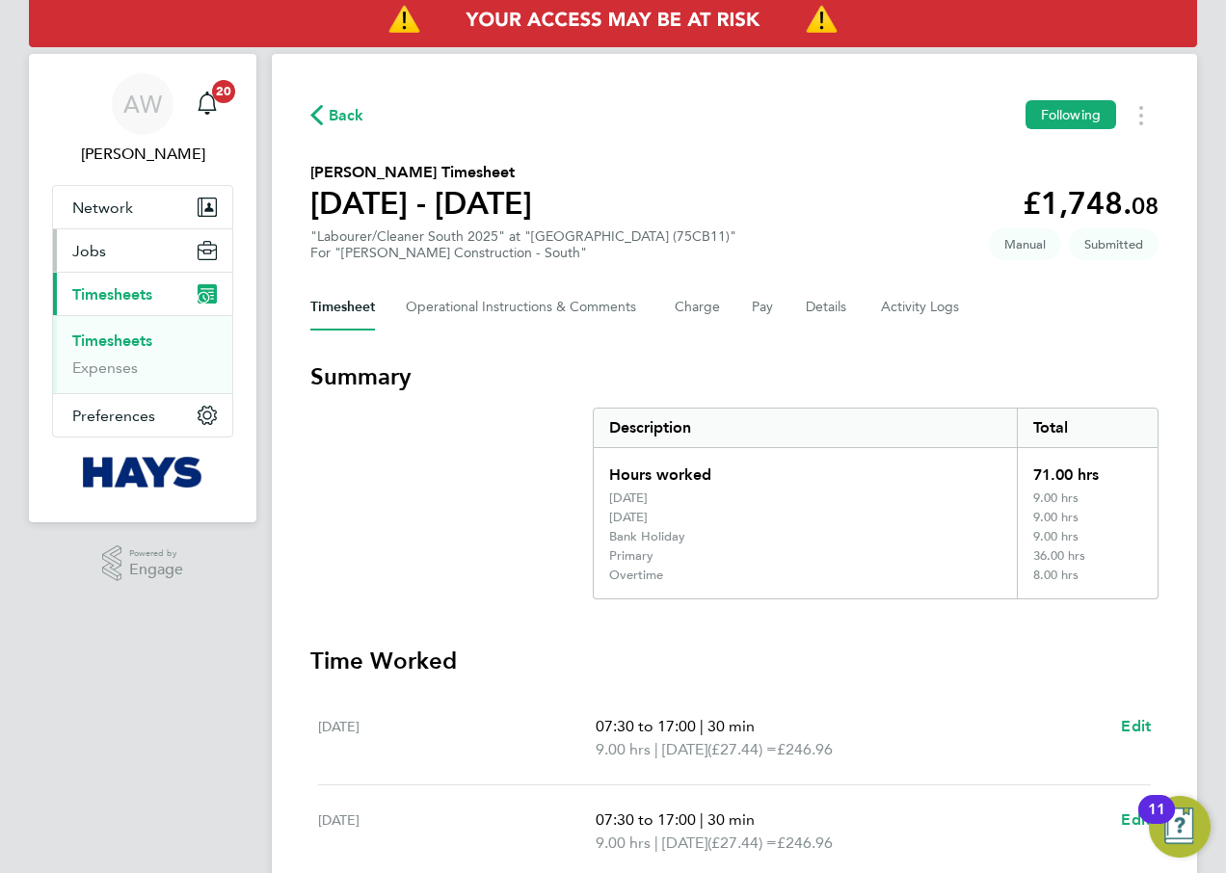
click at [108, 256] on button "Jobs" at bounding box center [142, 250] width 179 height 42
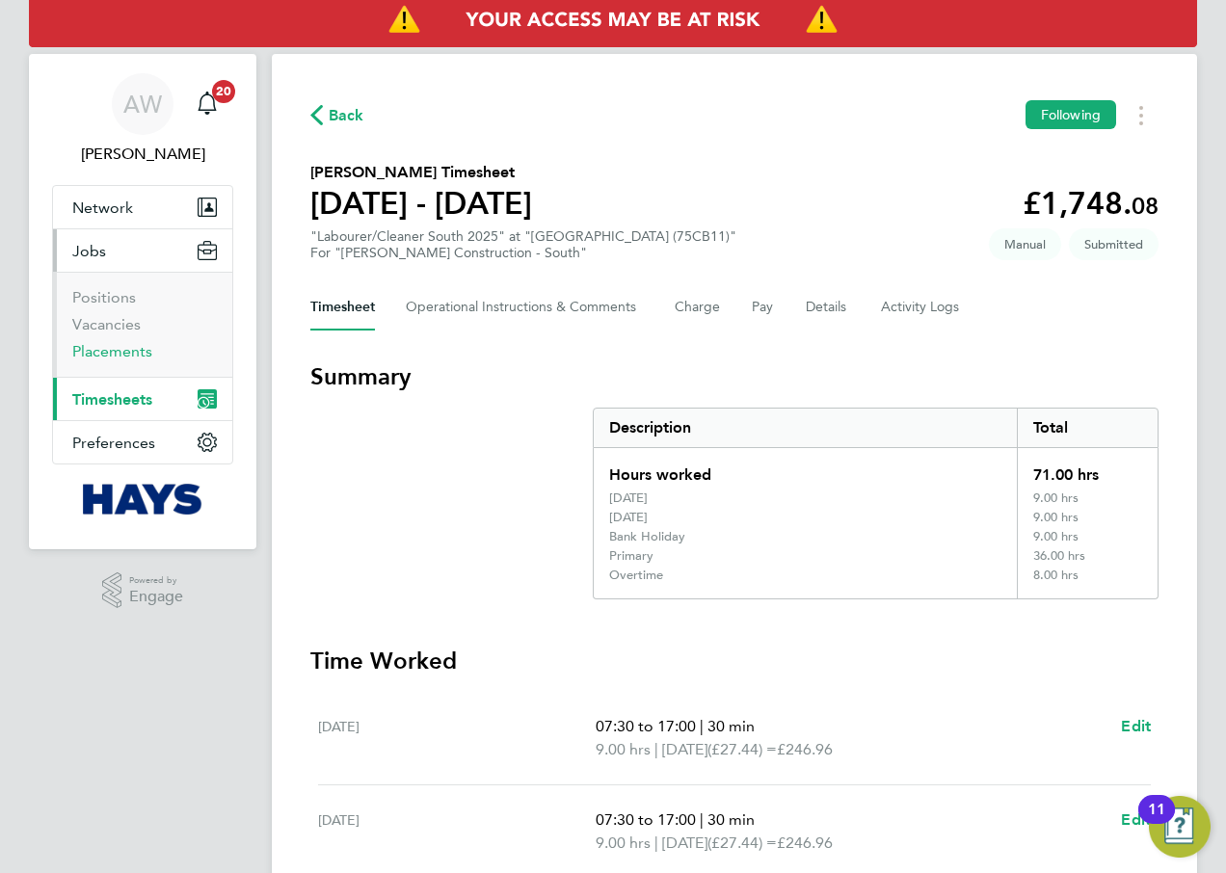
click at [136, 349] on link "Placements" at bounding box center [112, 351] width 80 height 18
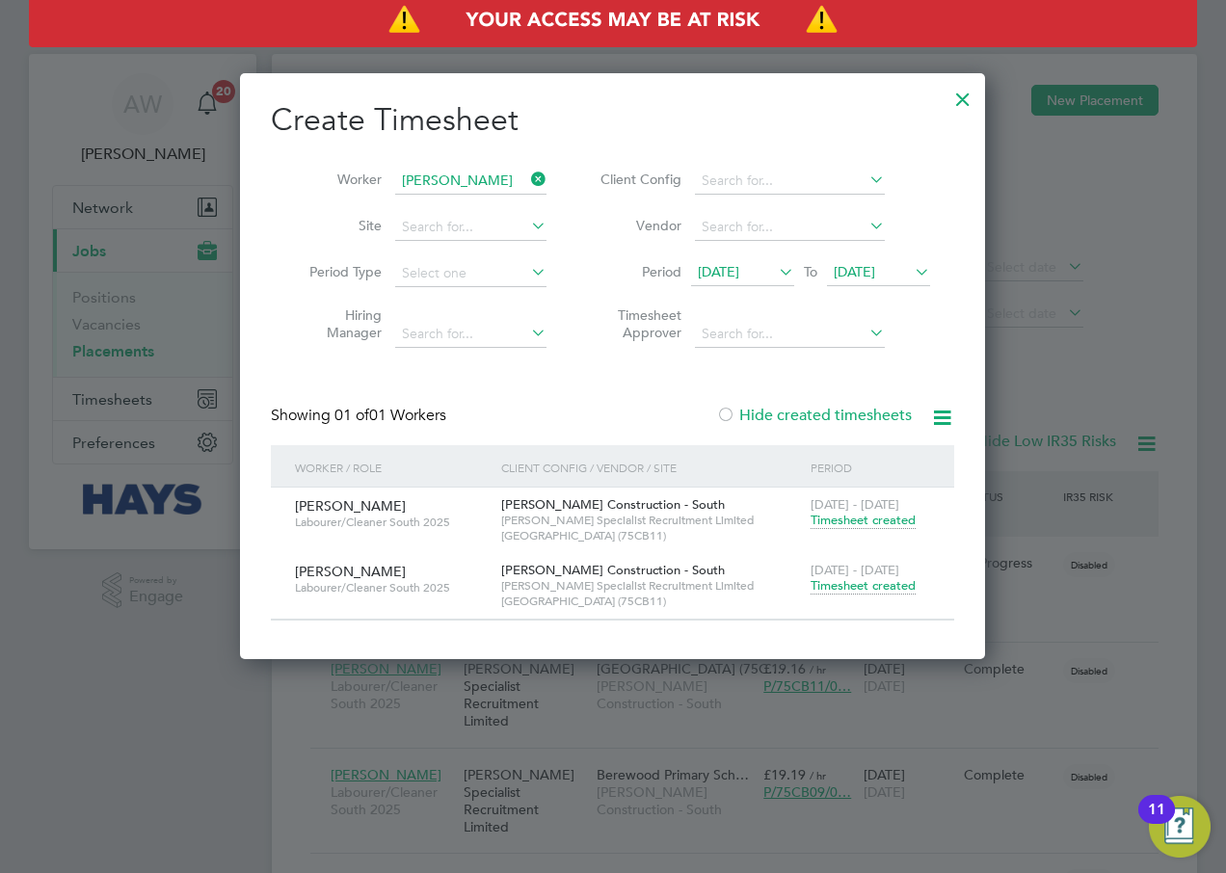
click at [955, 97] on div at bounding box center [962, 94] width 35 height 35
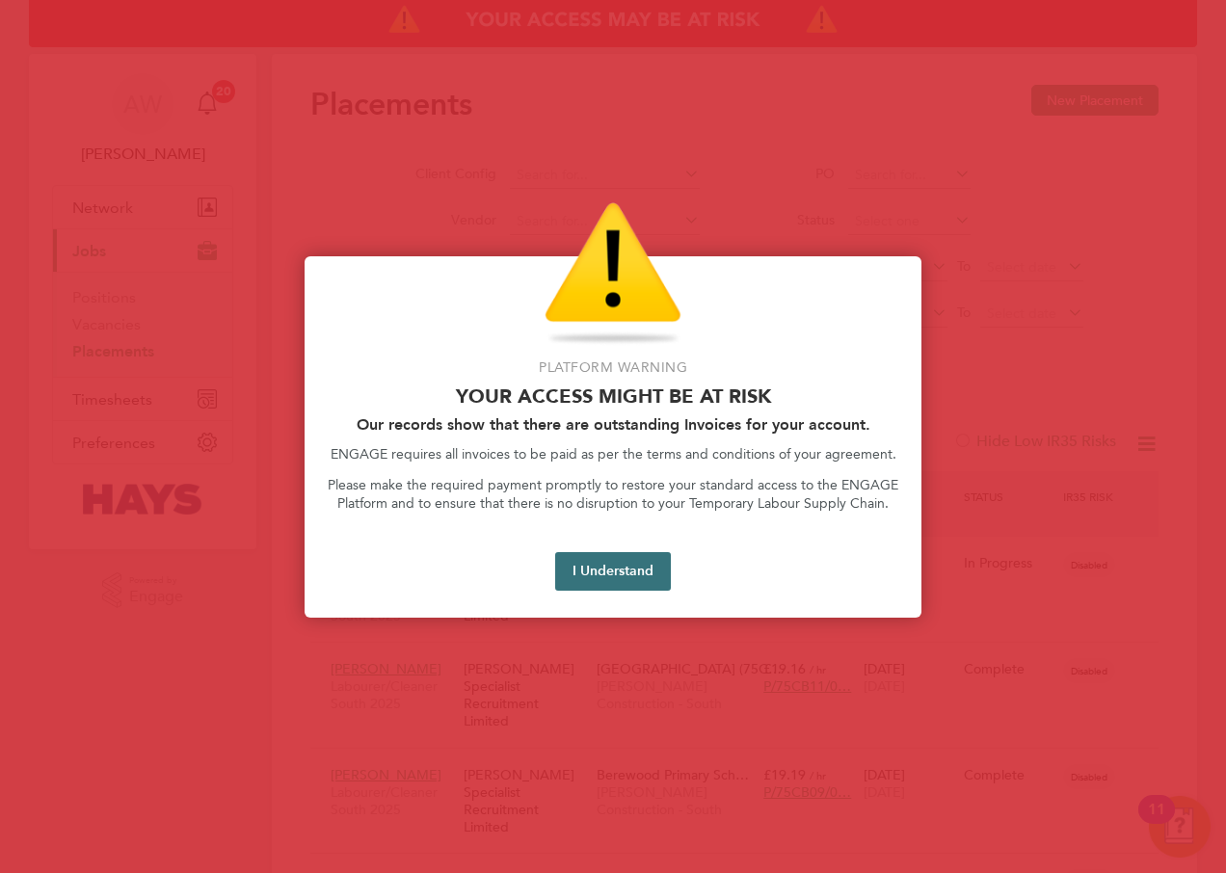
click at [613, 557] on button "I Understand" at bounding box center [613, 571] width 116 height 39
click at [623, 558] on button "I Understand" at bounding box center [613, 571] width 116 height 39
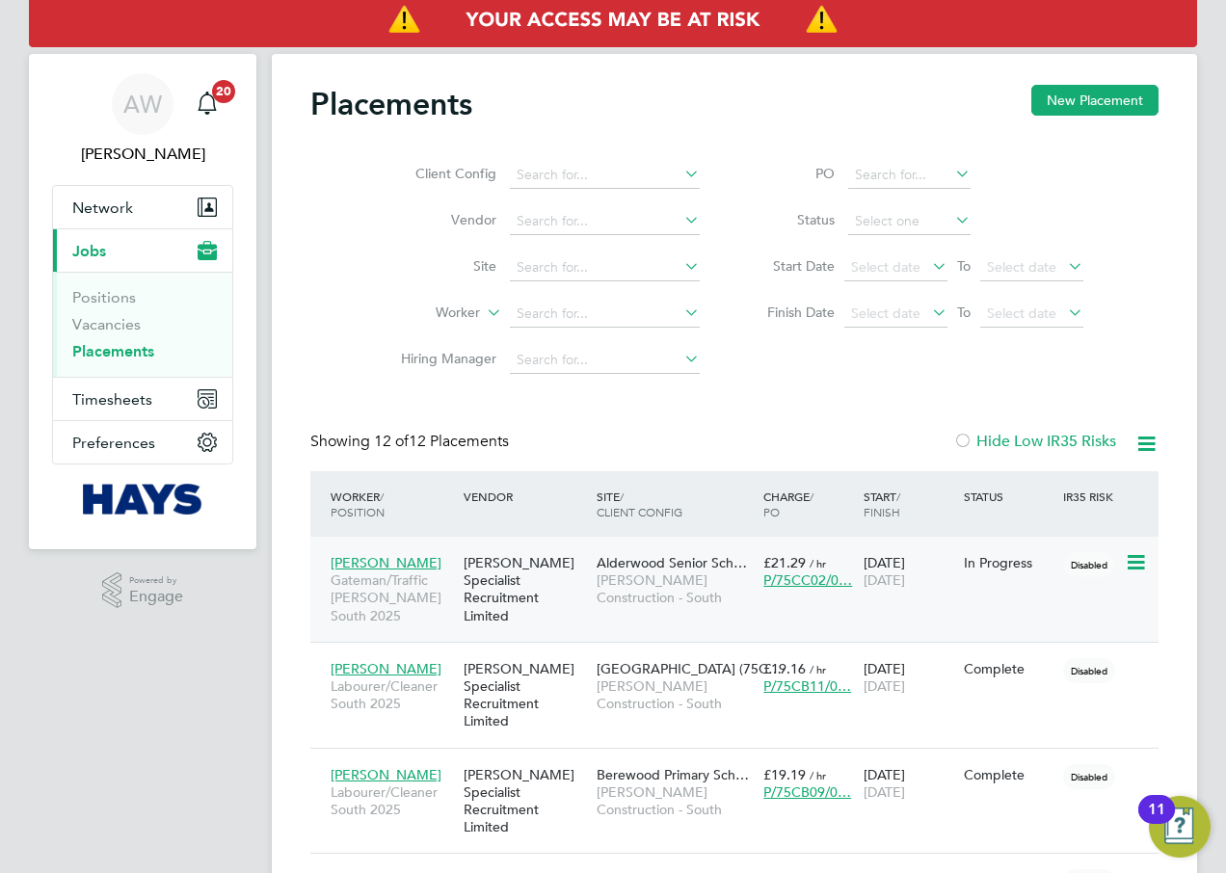
click at [637, 573] on span "[PERSON_NAME] Construction - South" at bounding box center [674, 588] width 157 height 35
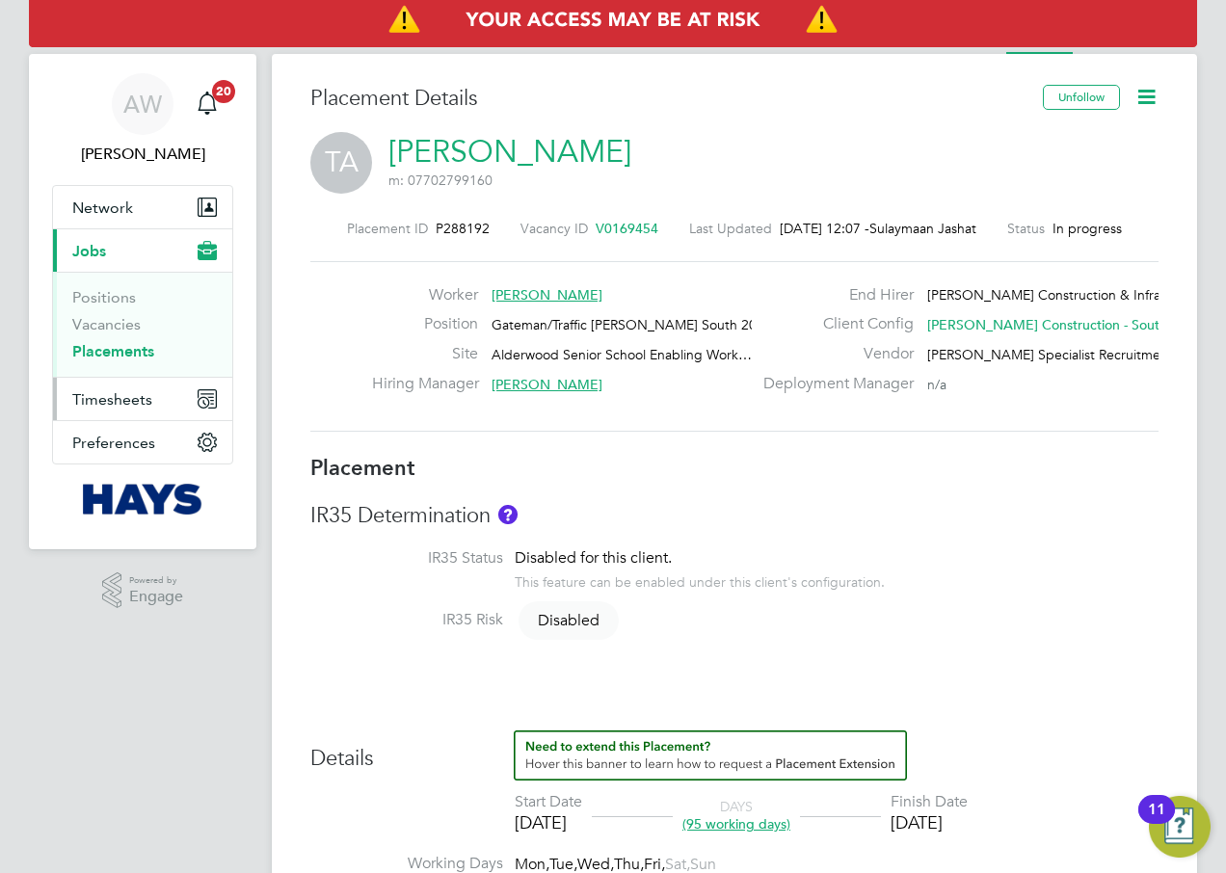
click at [100, 397] on span "Timesheets" at bounding box center [112, 399] width 80 height 18
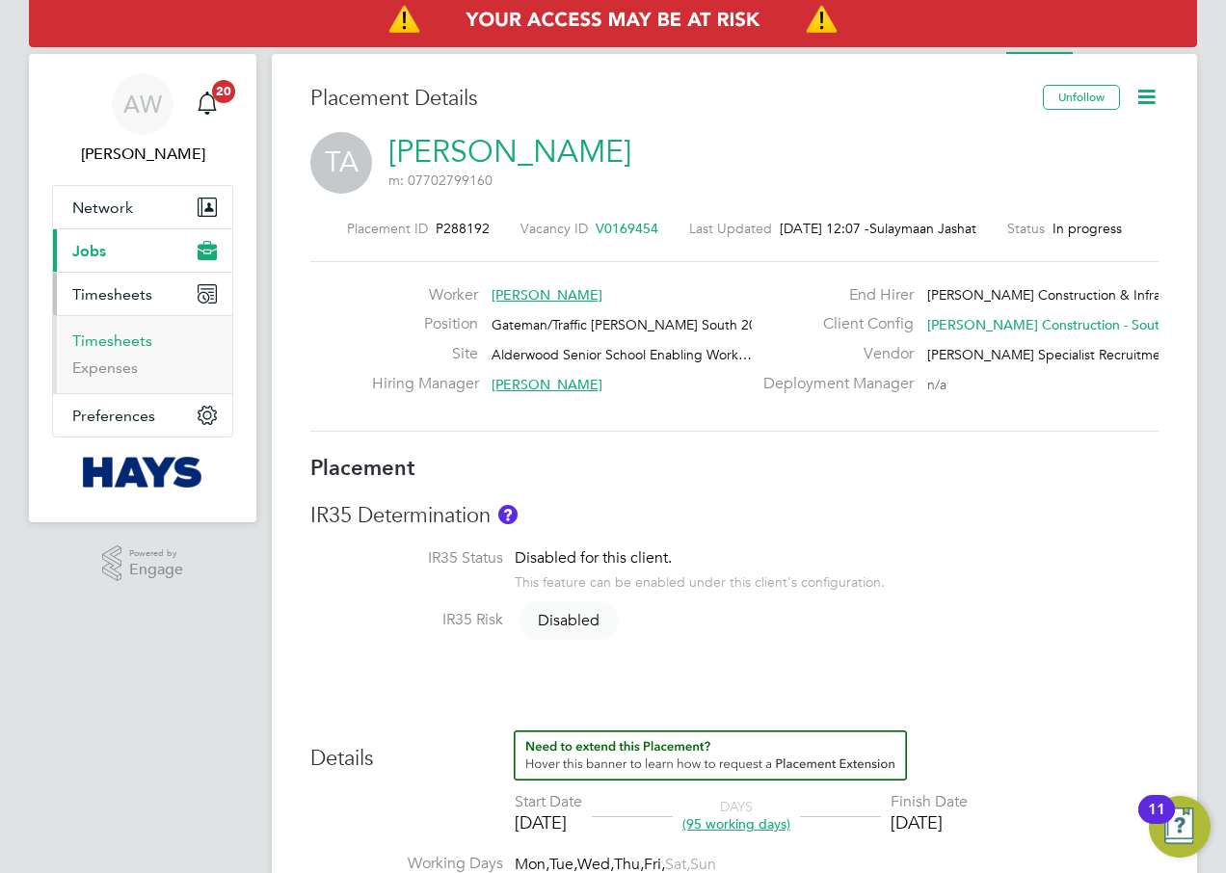
click at [126, 340] on link "Timesheets" at bounding box center [112, 340] width 80 height 18
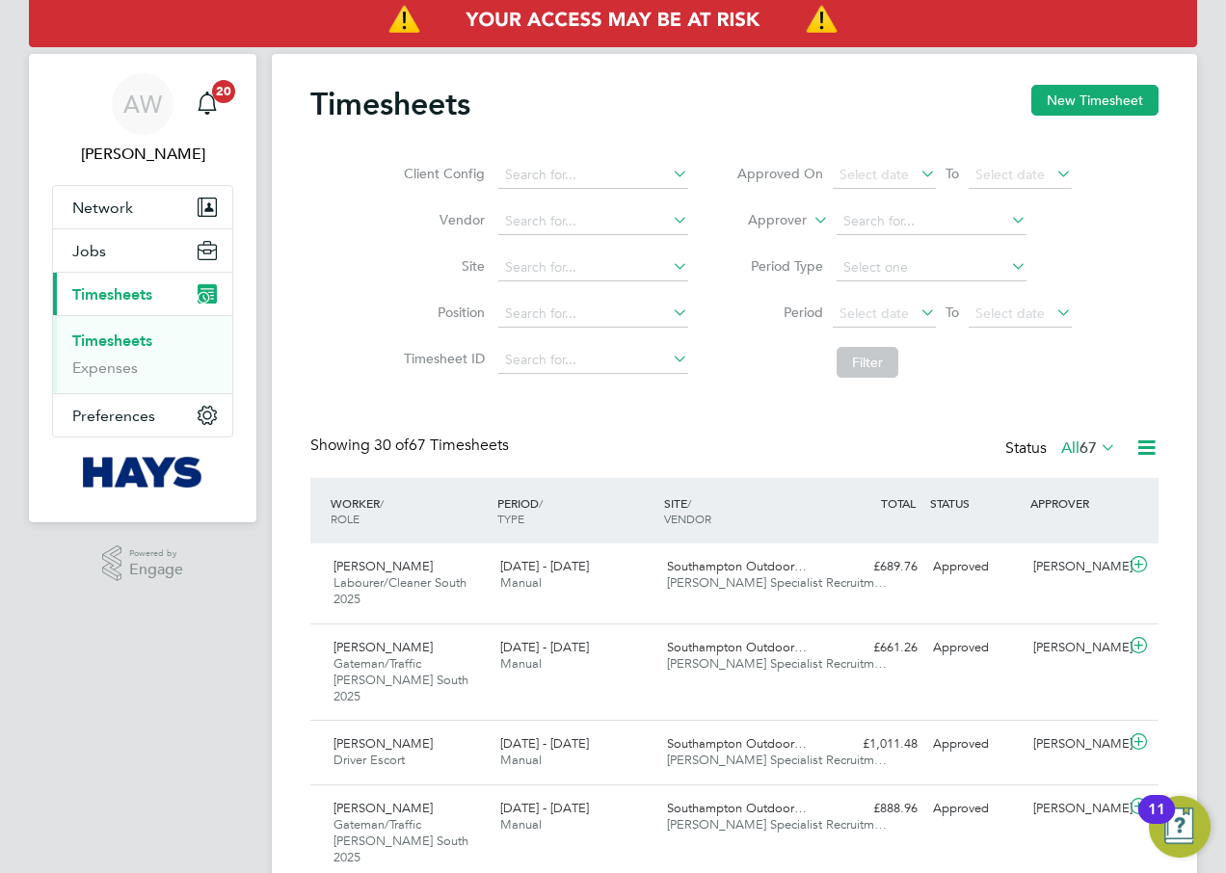
scroll to position [49, 168]
click at [1108, 107] on button "New Timesheet" at bounding box center [1094, 100] width 127 height 31
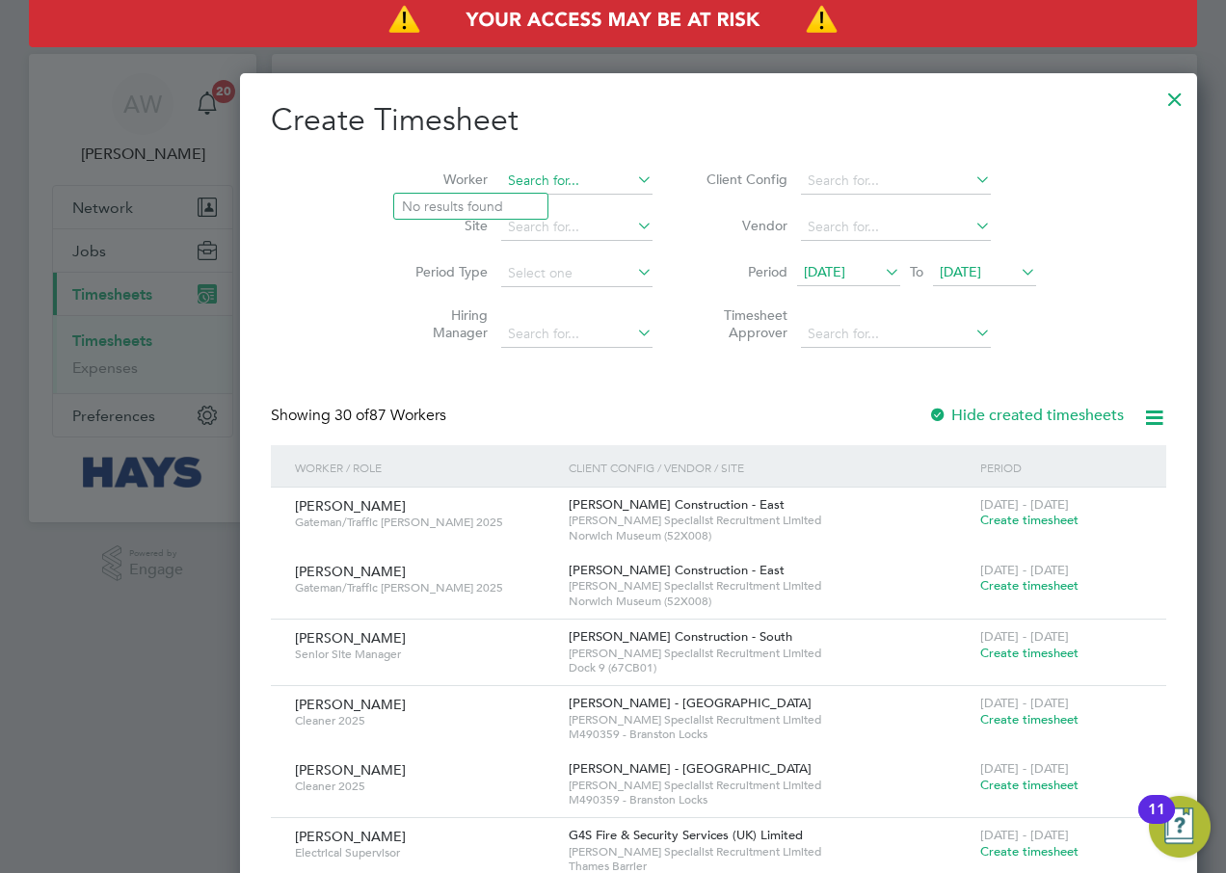
click at [501, 175] on input at bounding box center [576, 181] width 151 height 27
click at [462, 199] on li "[PERSON_NAME] Wig [PERSON_NAME]" at bounding box center [481, 207] width 174 height 26
type input "[PERSON_NAME]"
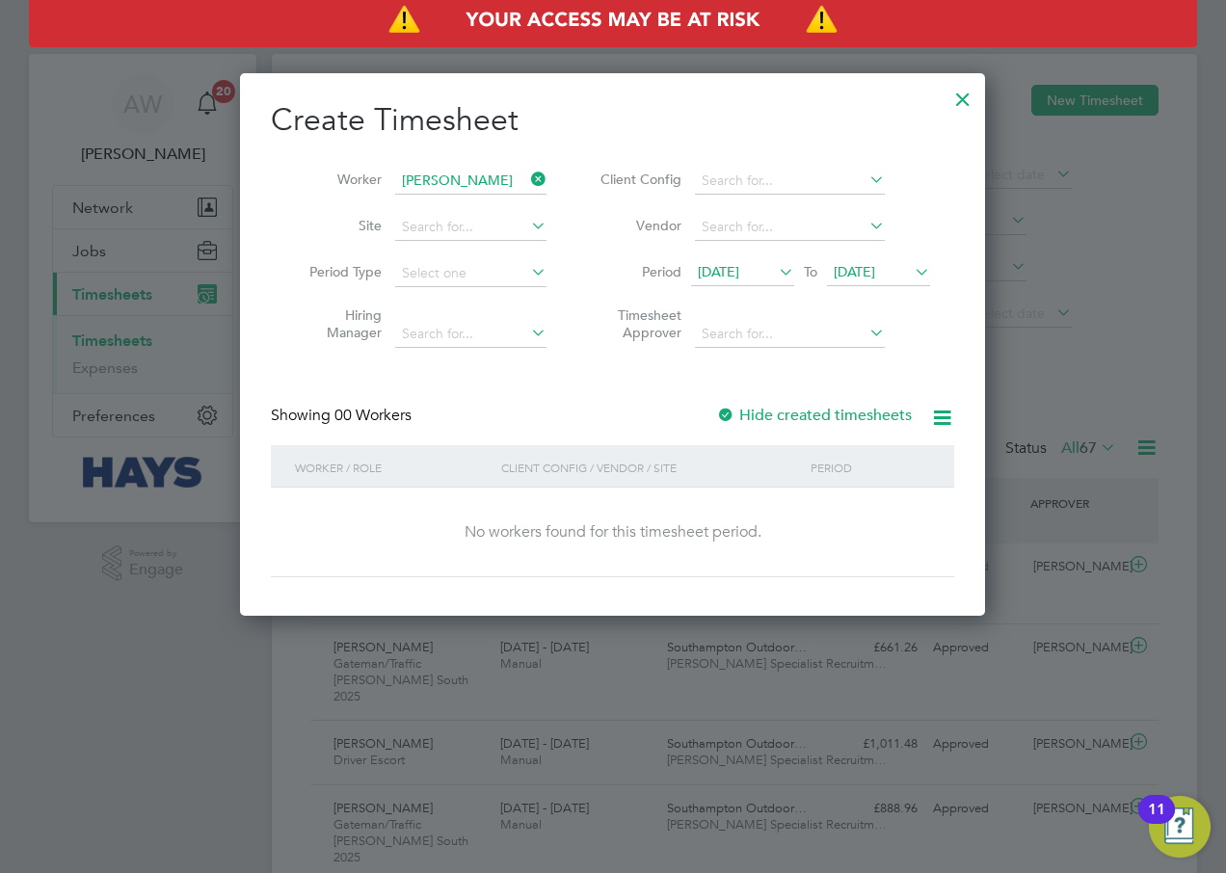
click at [727, 412] on div at bounding box center [725, 416] width 19 height 19
click at [875, 273] on span "[DATE]" at bounding box center [853, 271] width 41 height 17
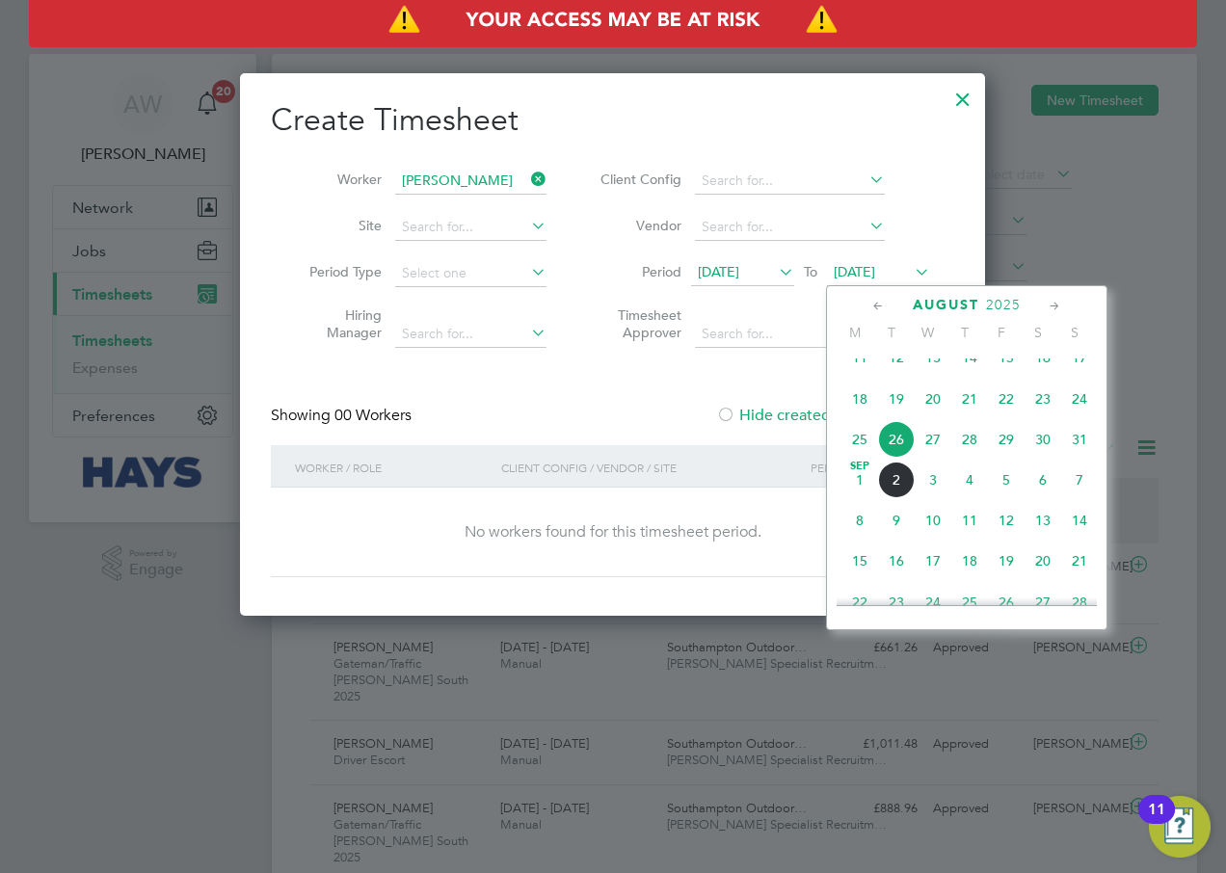
click at [1016, 449] on span "29" at bounding box center [1006, 439] width 37 height 37
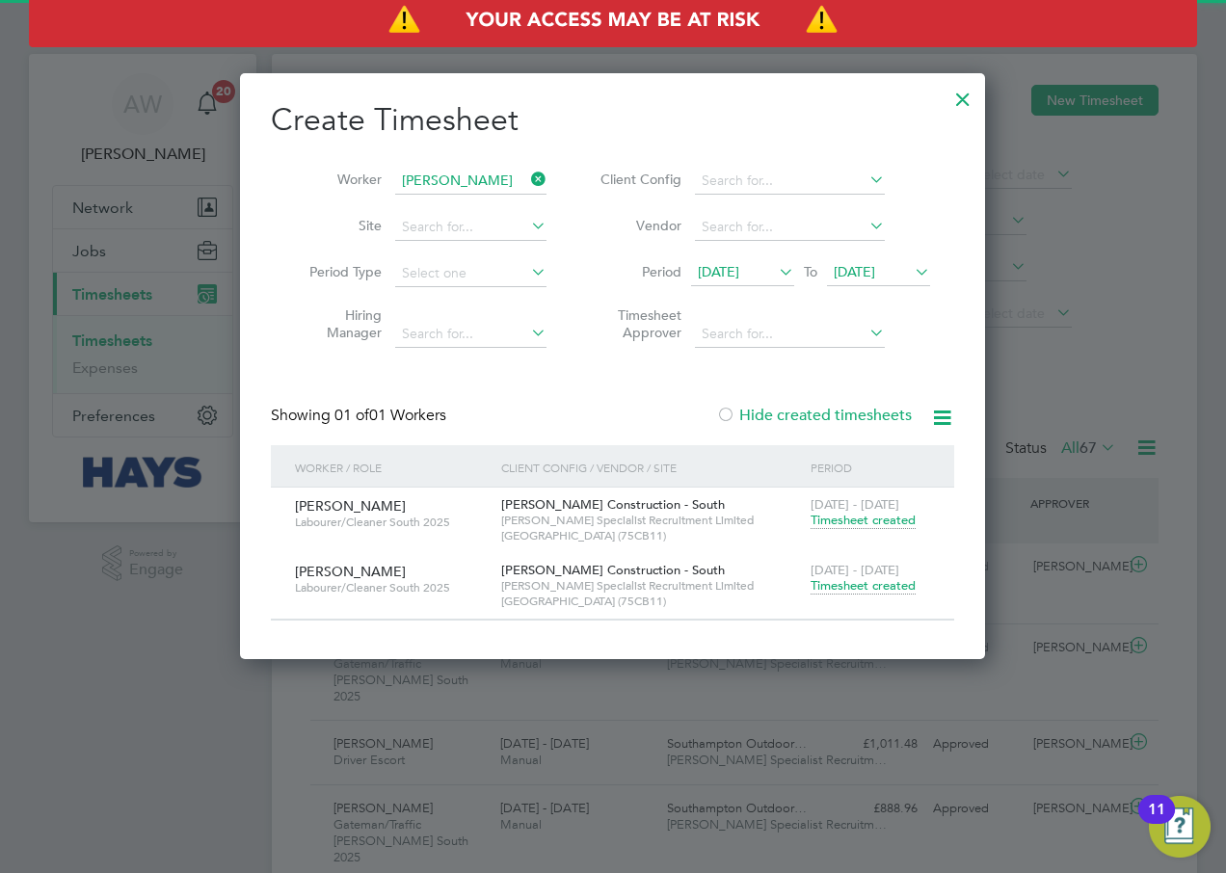
click at [851, 584] on span "Timesheet created" at bounding box center [862, 585] width 105 height 17
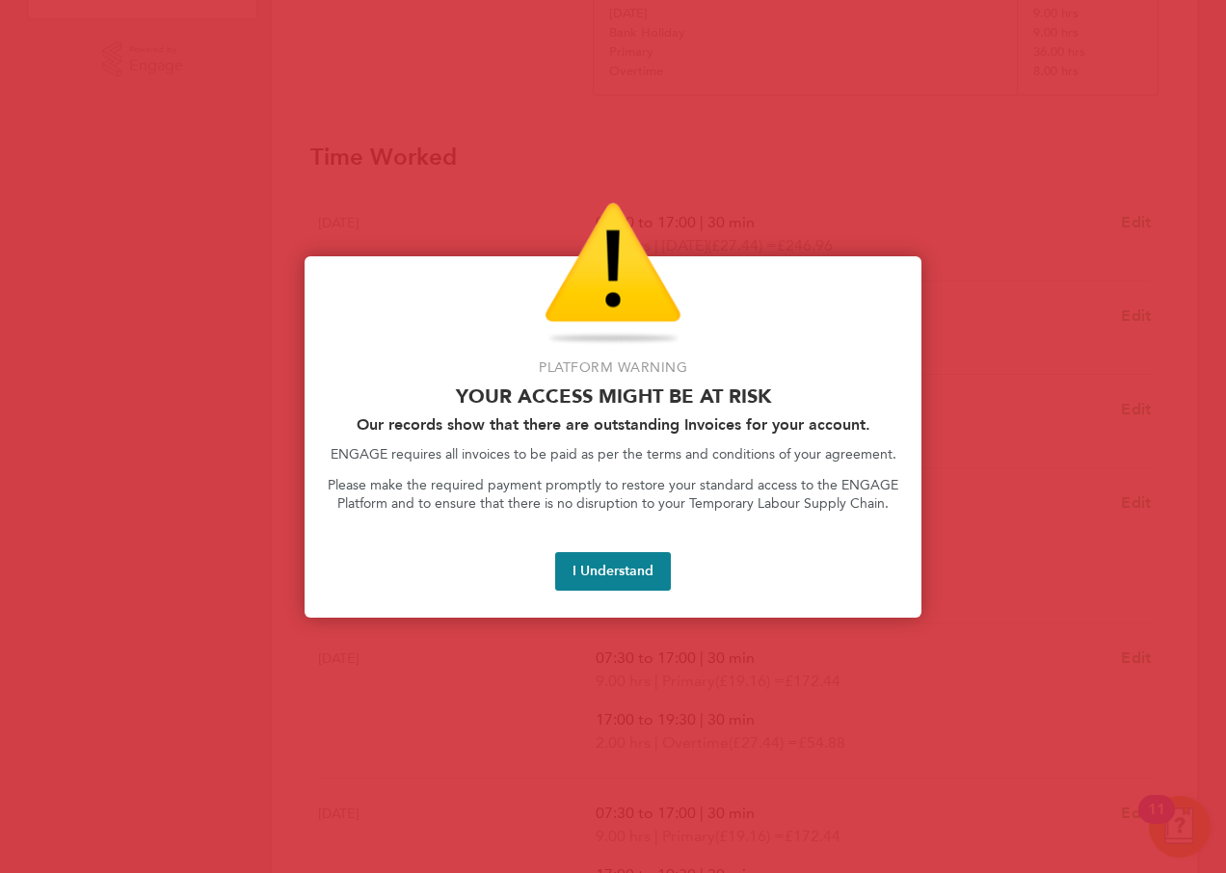
click at [621, 577] on button "I Understand" at bounding box center [613, 571] width 116 height 39
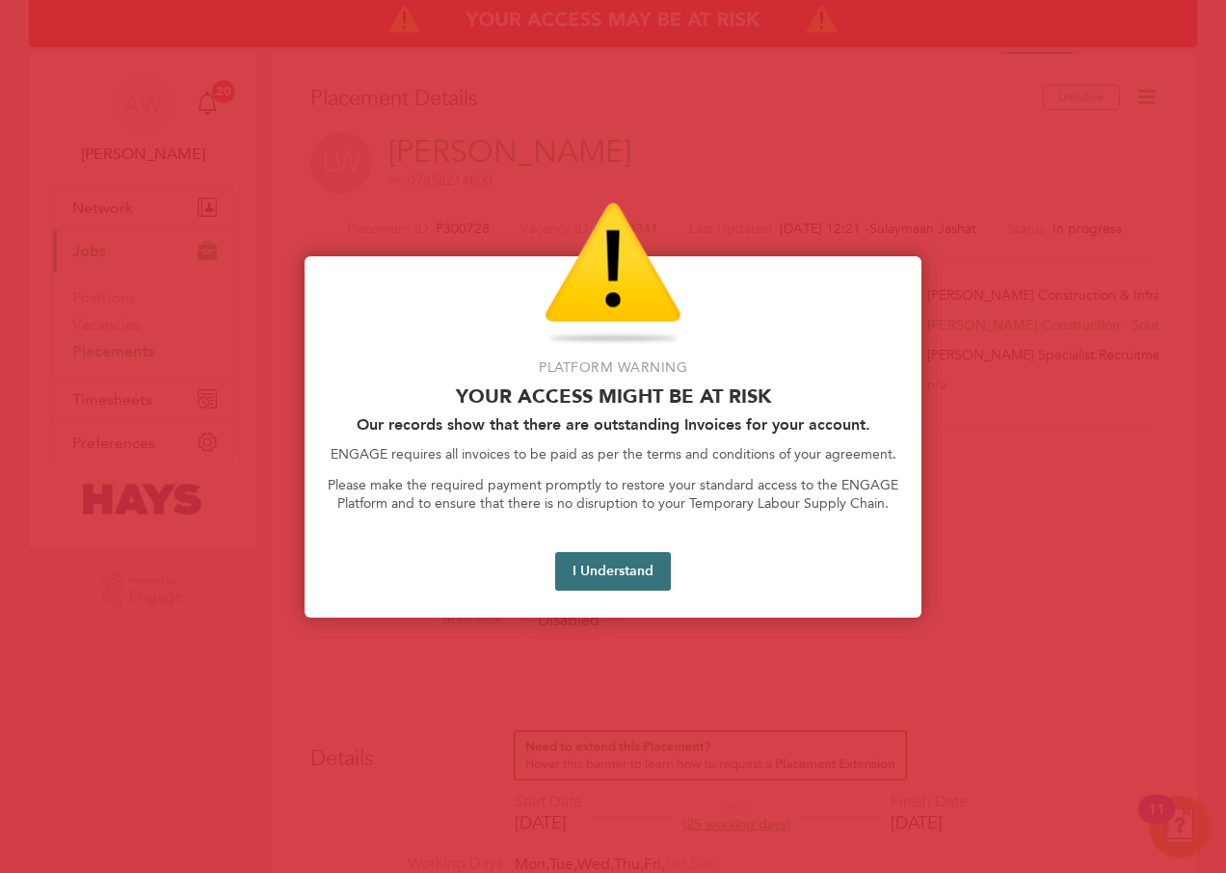
click at [631, 576] on button "I Understand" at bounding box center [613, 571] width 116 height 39
click at [599, 568] on button "I Understand" at bounding box center [613, 571] width 116 height 39
